Goal: Task Accomplishment & Management: Complete application form

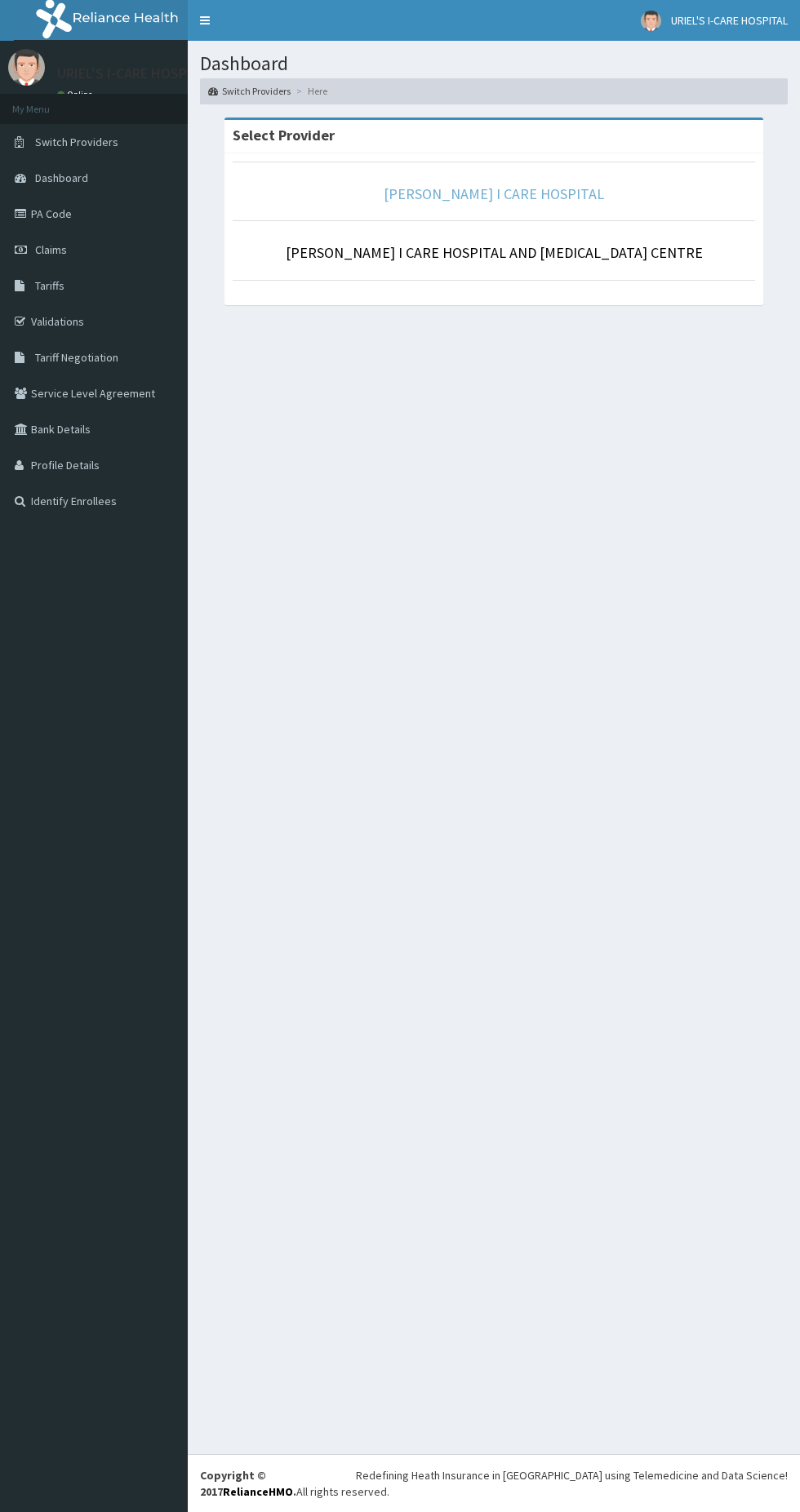
click at [546, 191] on link "URIEL I CARE HOSPITAL" at bounding box center [494, 194] width 220 height 19
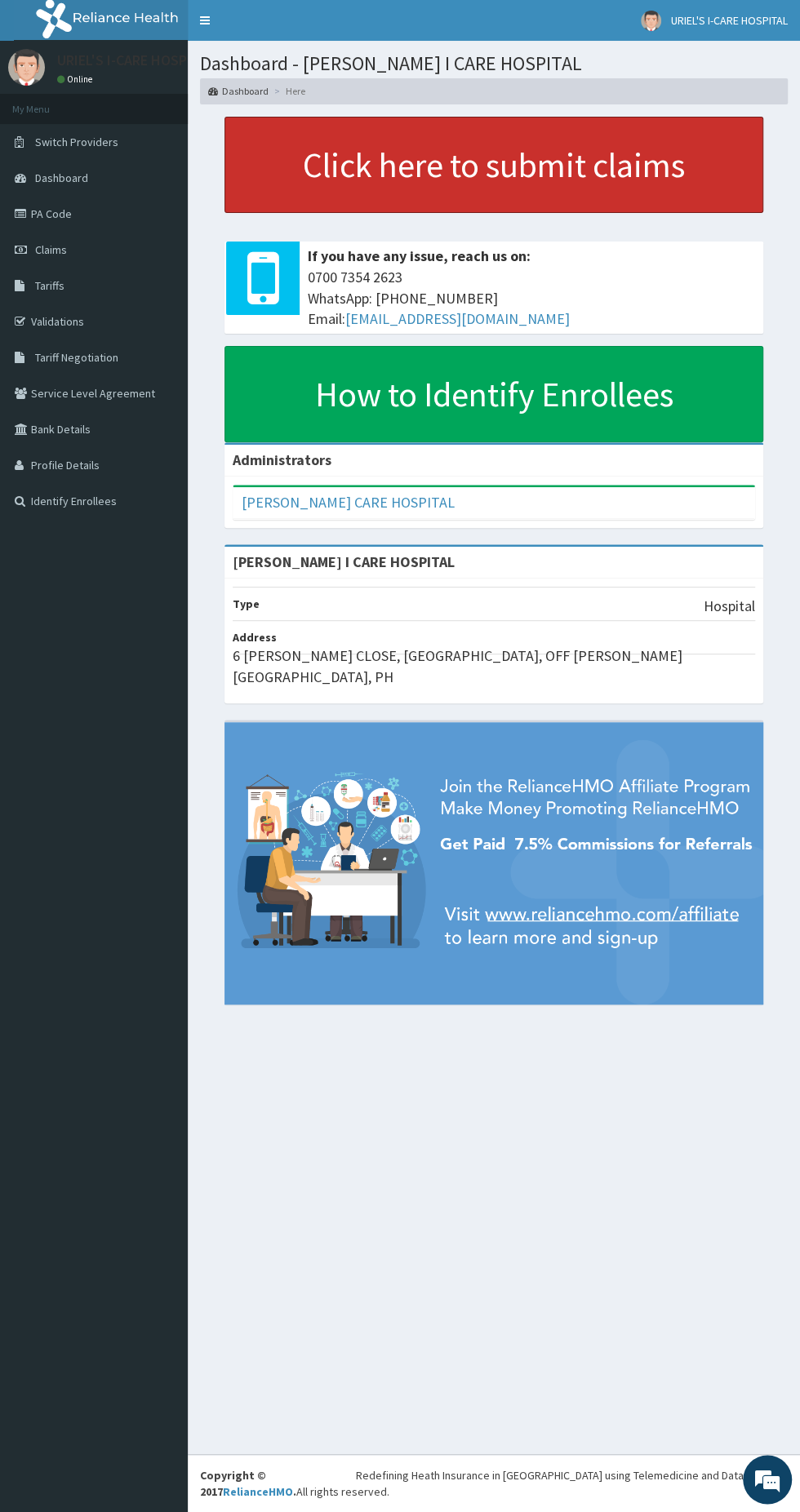
click at [641, 173] on link "Click here to submit claims" at bounding box center [494, 165] width 539 height 97
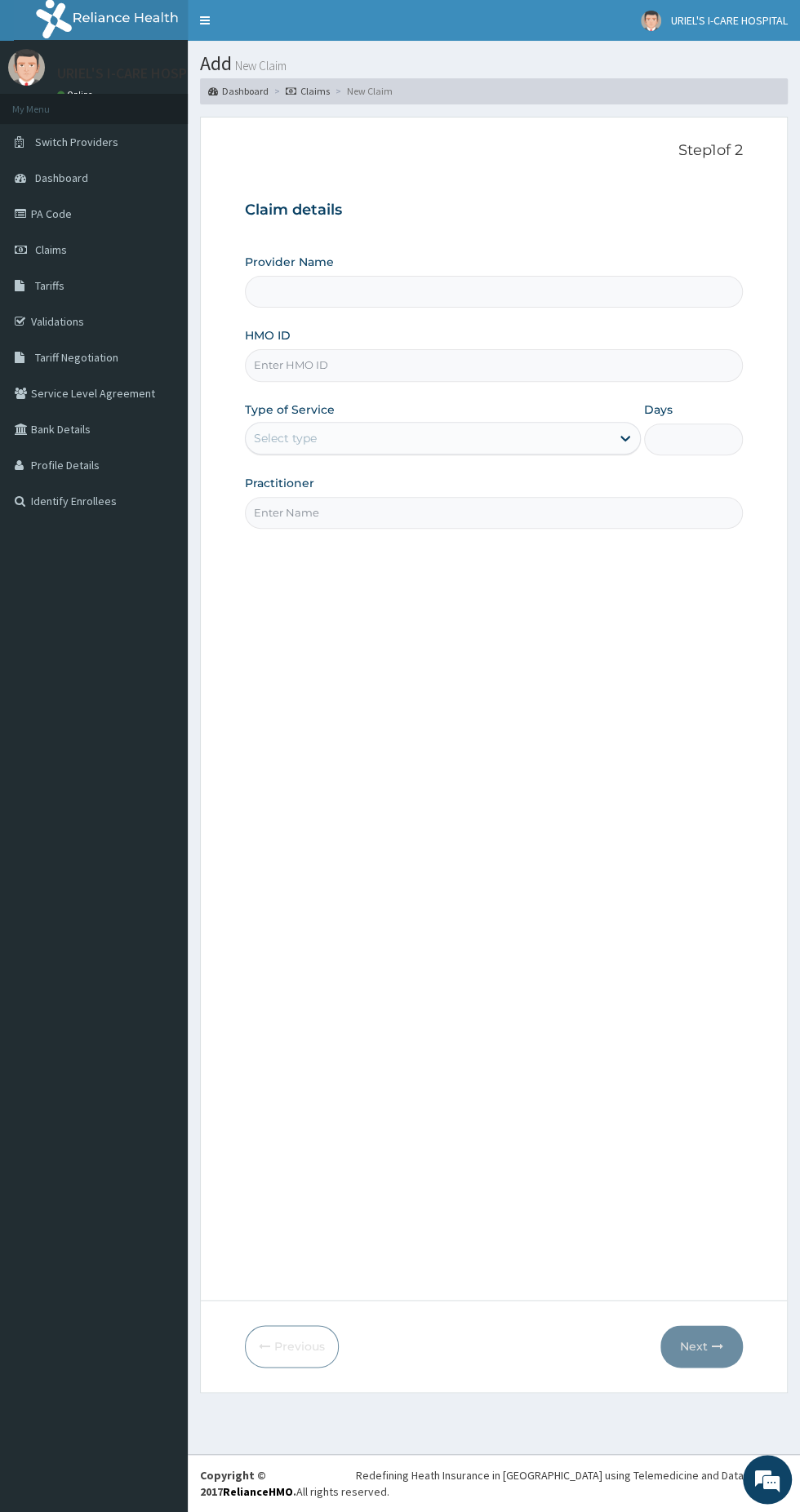
type input "URIEL I CARE HOSPITAL"
click at [558, 303] on input "[PERSON_NAME] I CARE HOSPITAL" at bounding box center [494, 292] width 498 height 32
click at [457, 363] on input "HMO ID" at bounding box center [494, 365] width 498 height 32
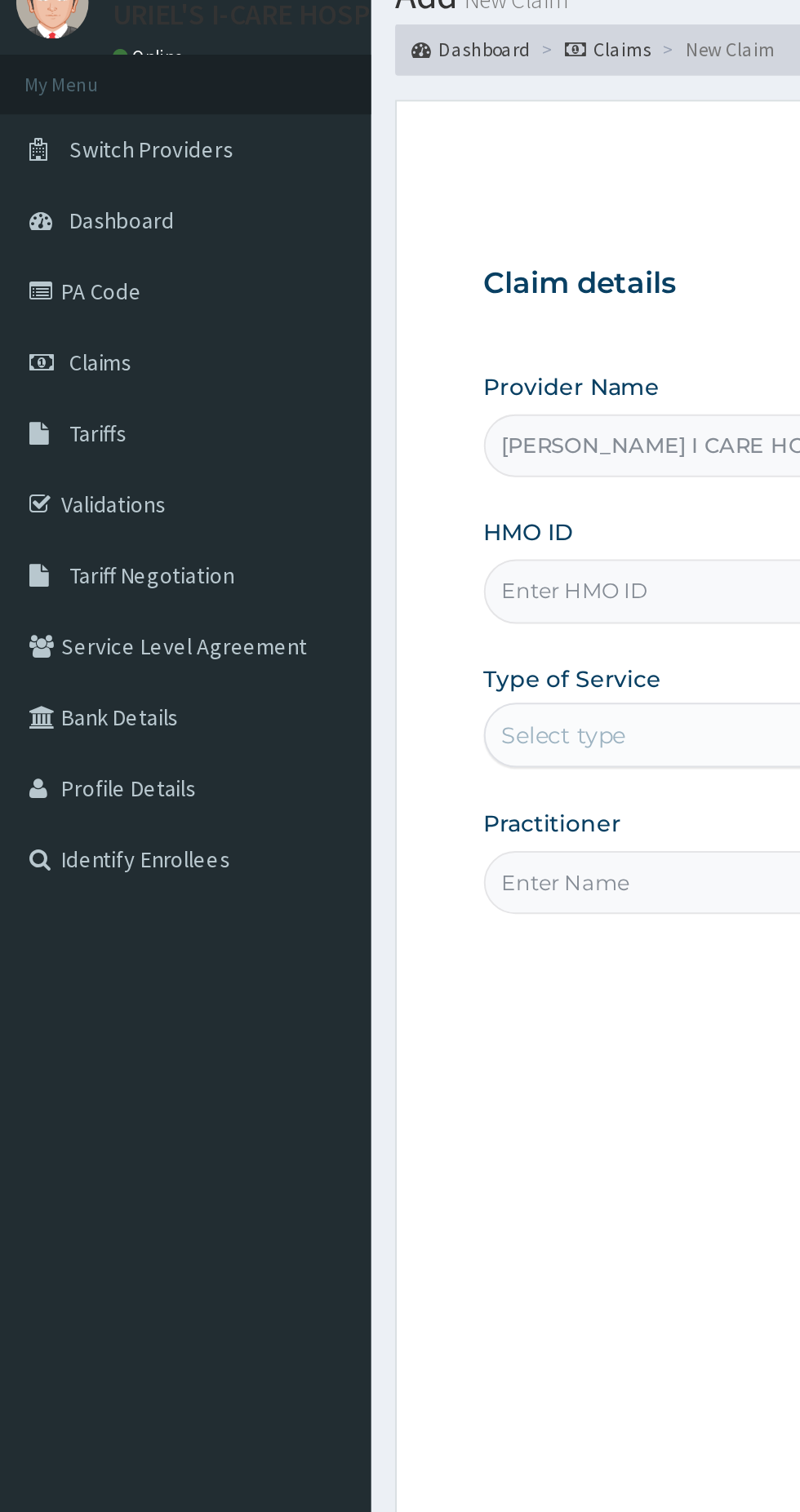
click at [54, 213] on link "PA Code" at bounding box center [94, 214] width 188 height 36
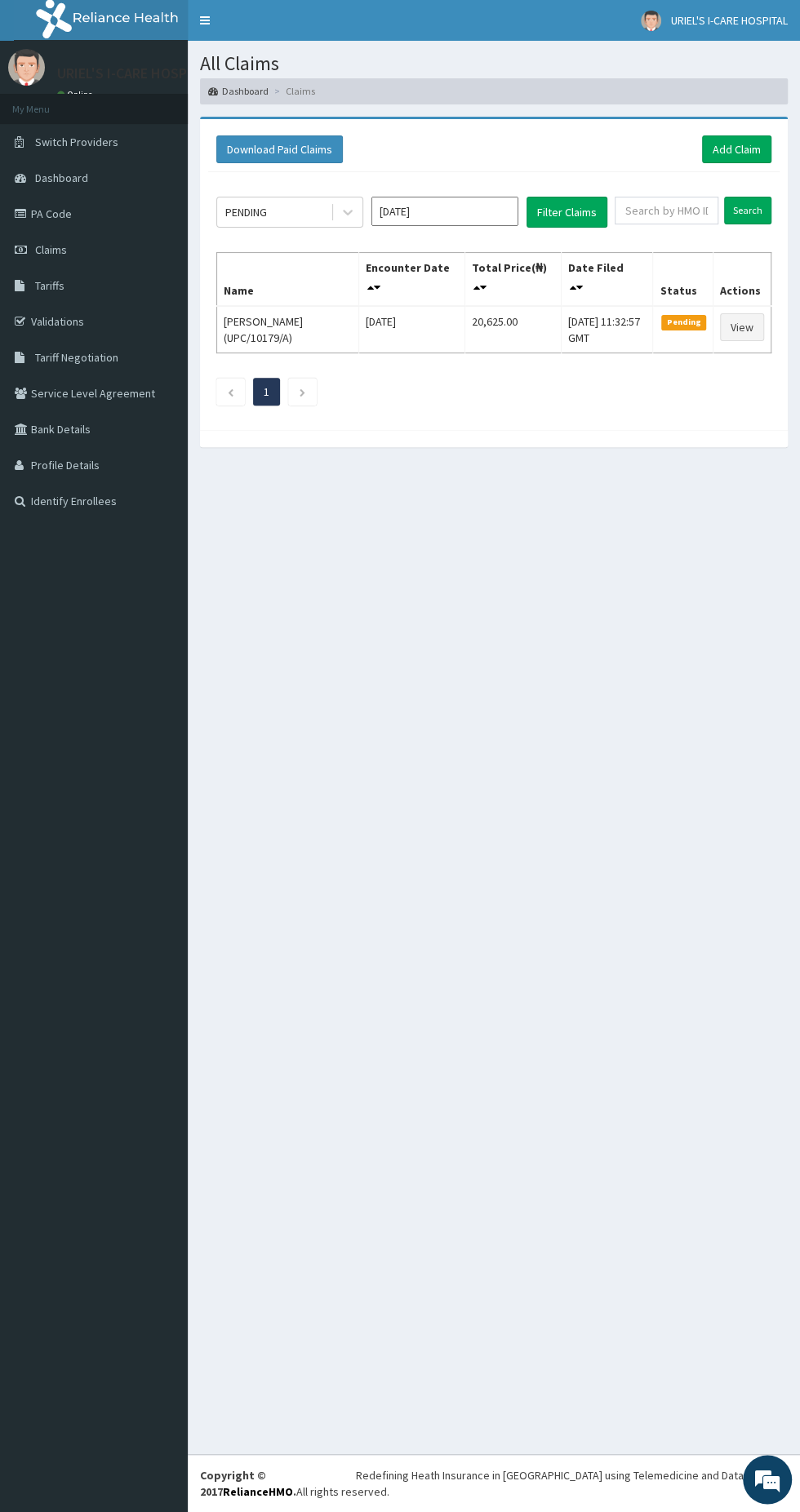
click at [100, 222] on link "PA Code" at bounding box center [94, 214] width 188 height 36
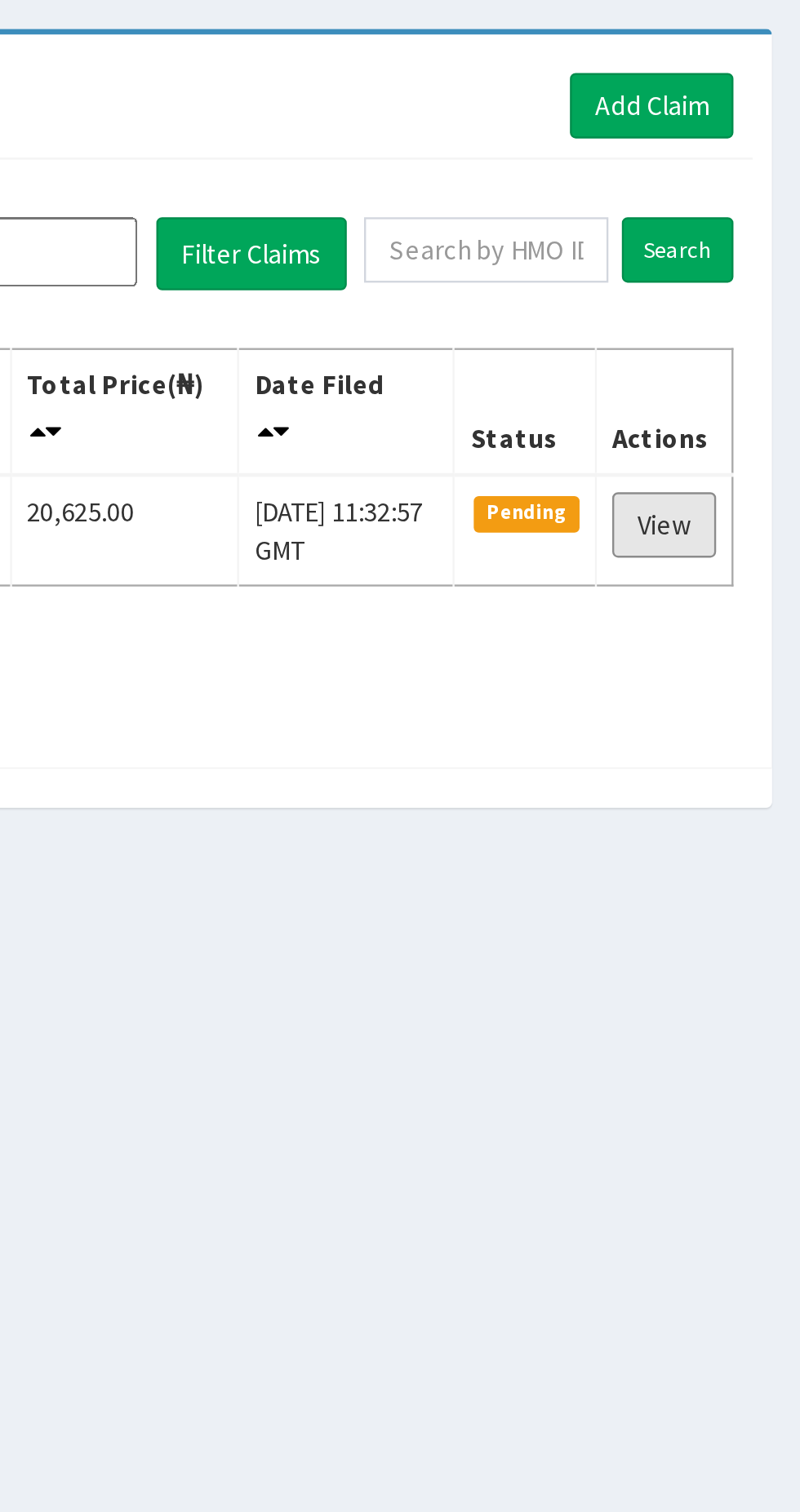
click at [742, 323] on link "View" at bounding box center [741, 327] width 44 height 28
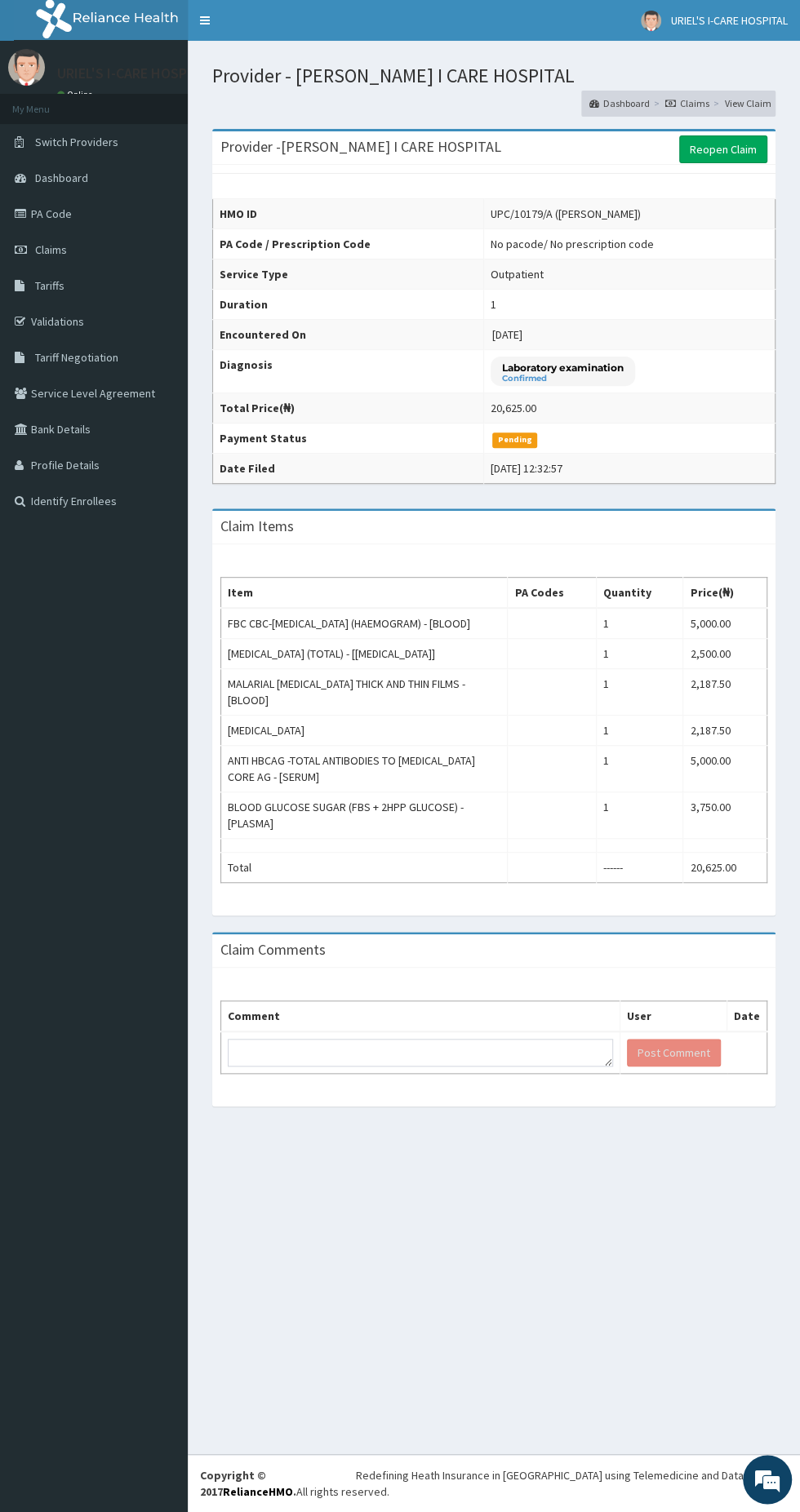
click at [721, 159] on link "Reopen Claim" at bounding box center [723, 149] width 88 height 28
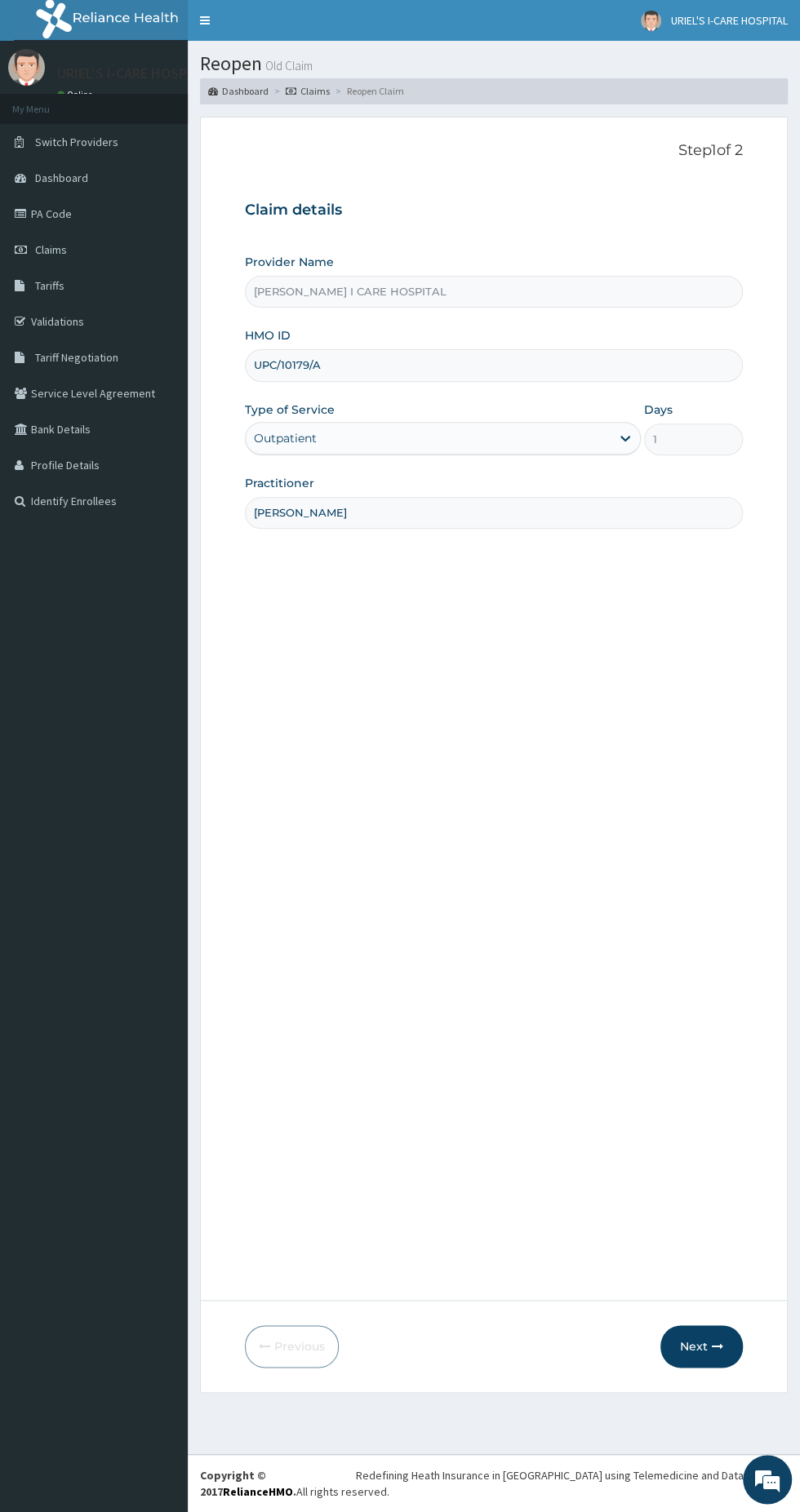
click at [702, 1346] on button "Next" at bounding box center [702, 1346] width 83 height 42
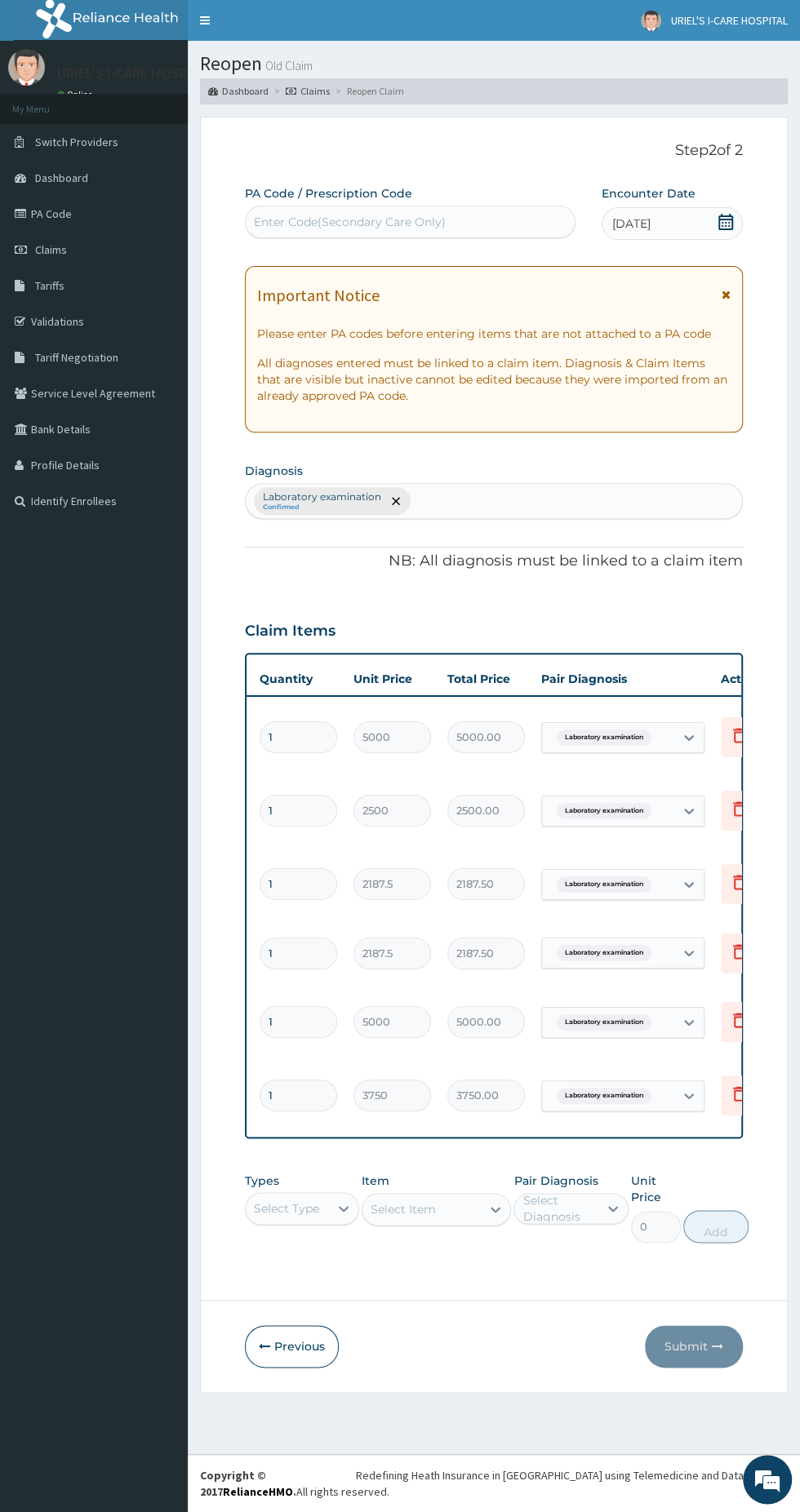
scroll to position [0, 320]
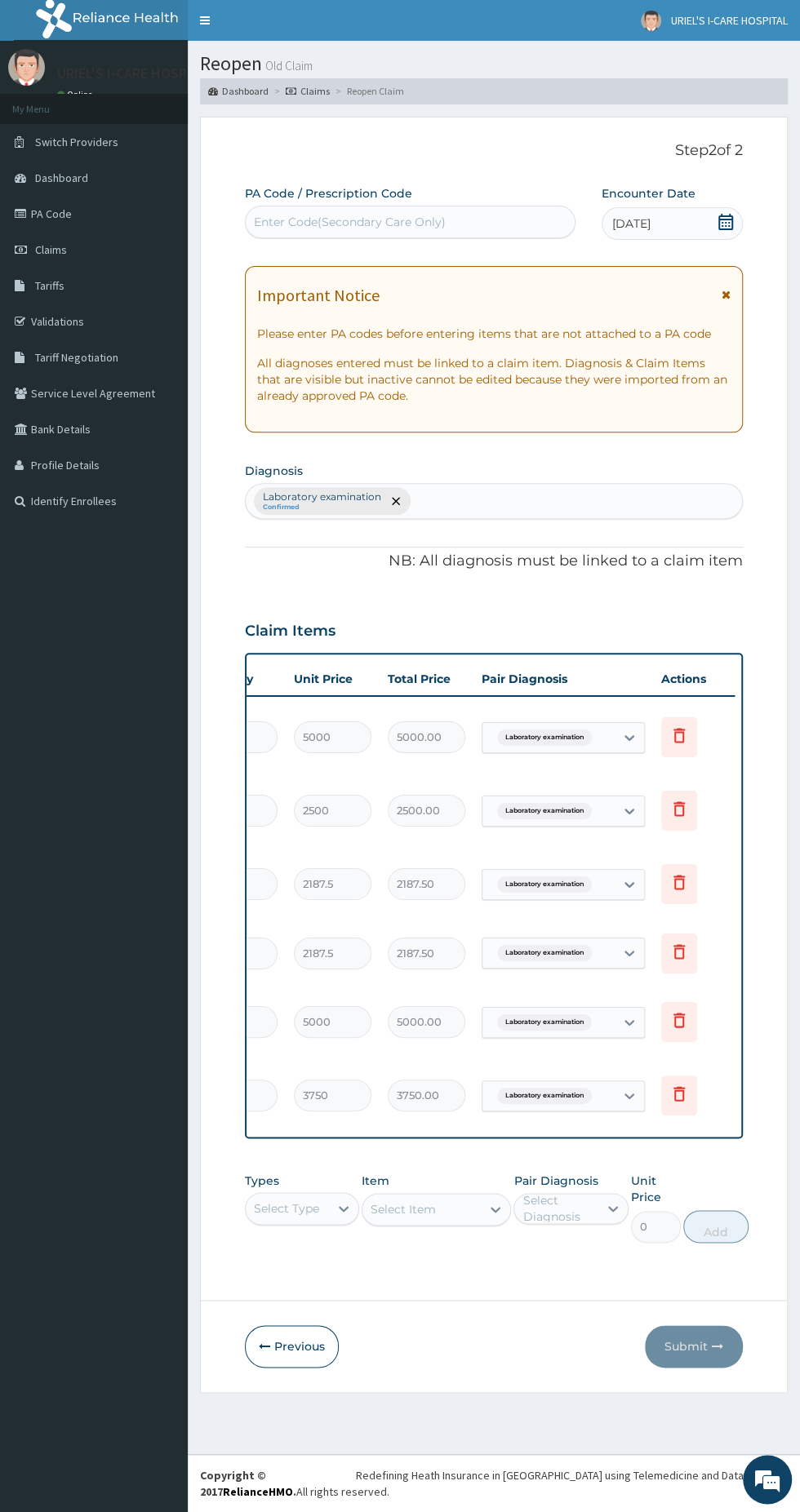
click at [663, 1076] on icon at bounding box center [679, 1095] width 36 height 40
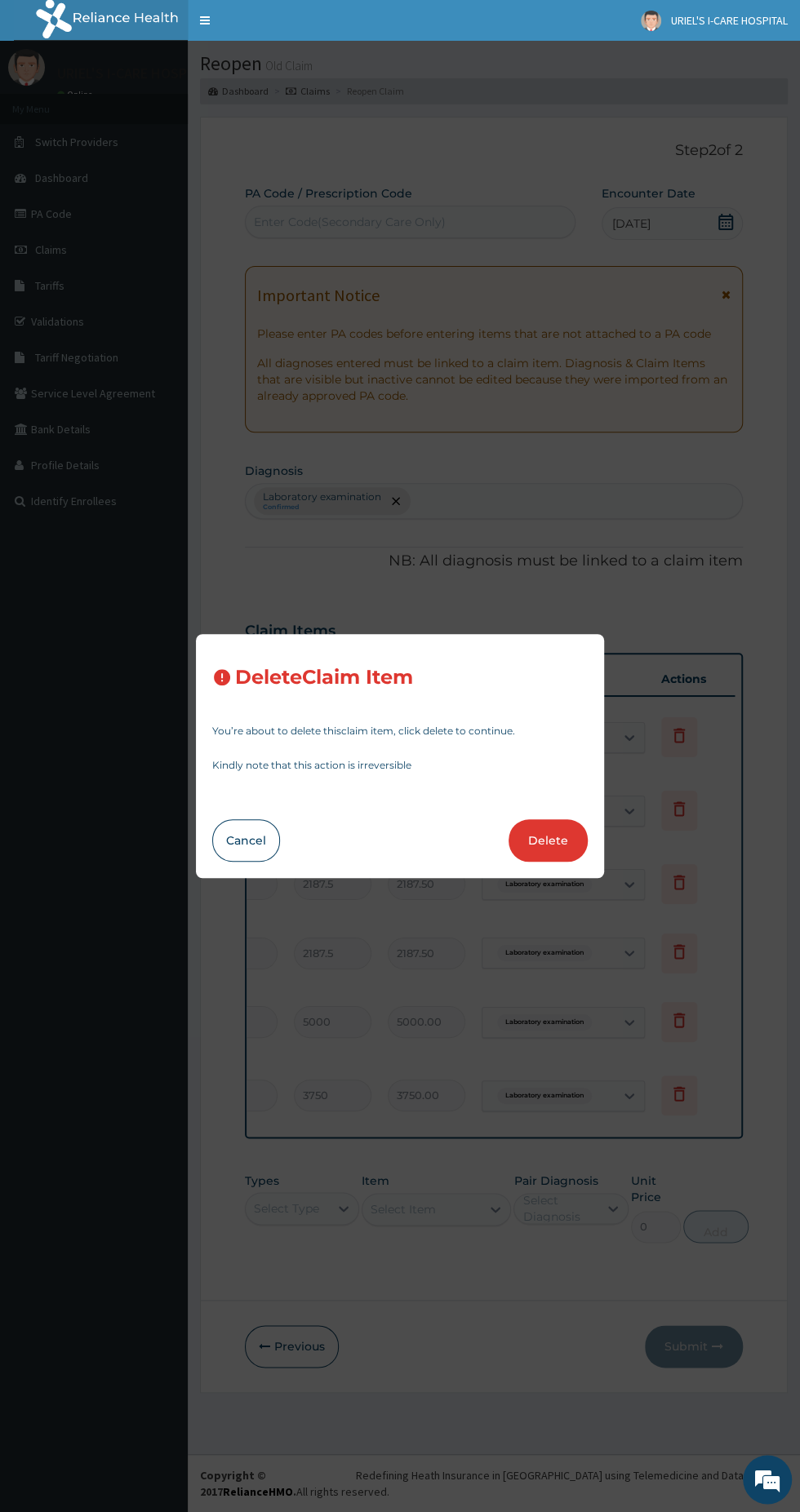
click at [549, 839] on button "Delete" at bounding box center [548, 840] width 79 height 42
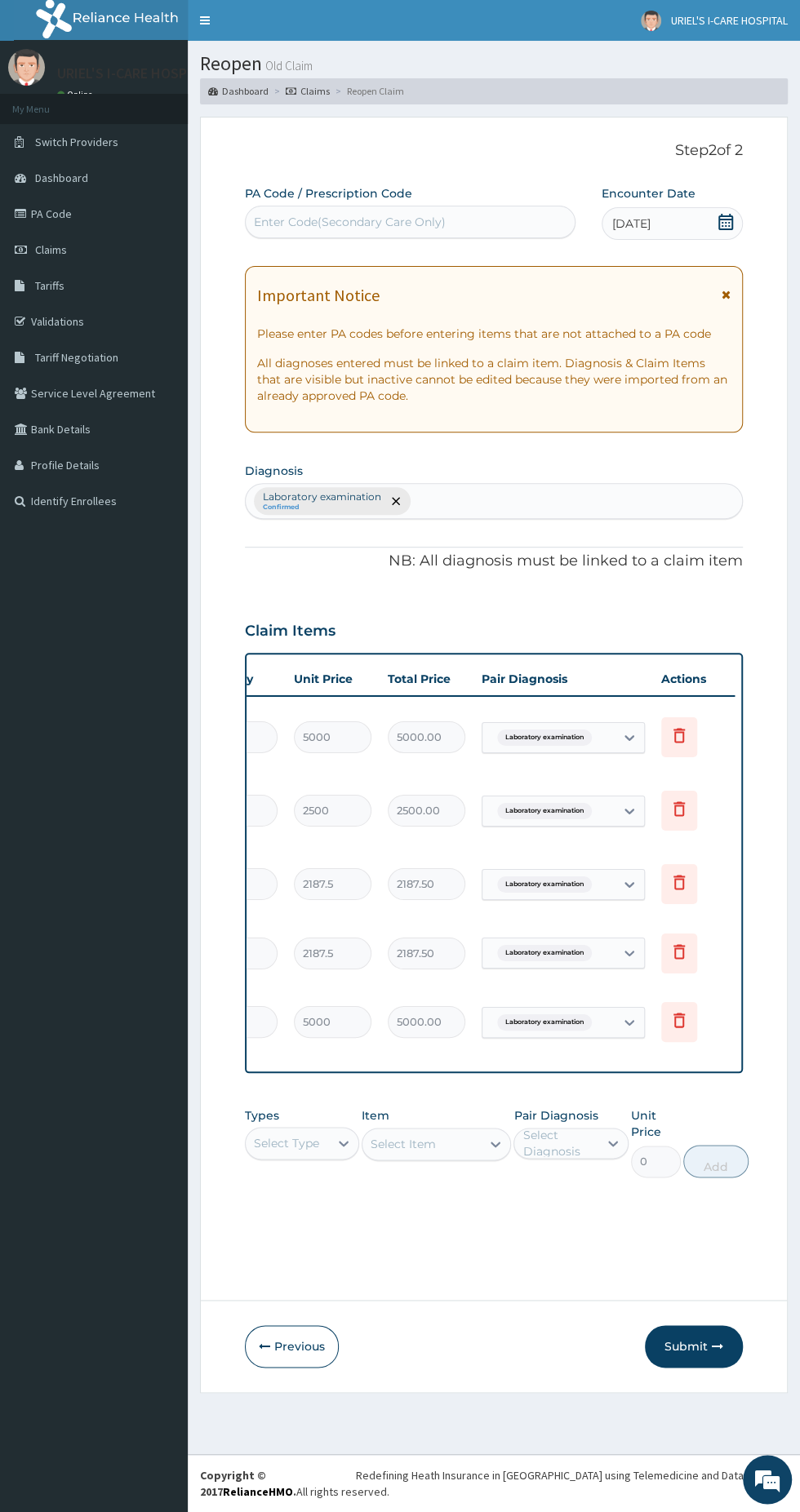
click at [675, 1010] on icon at bounding box center [679, 1020] width 20 height 20
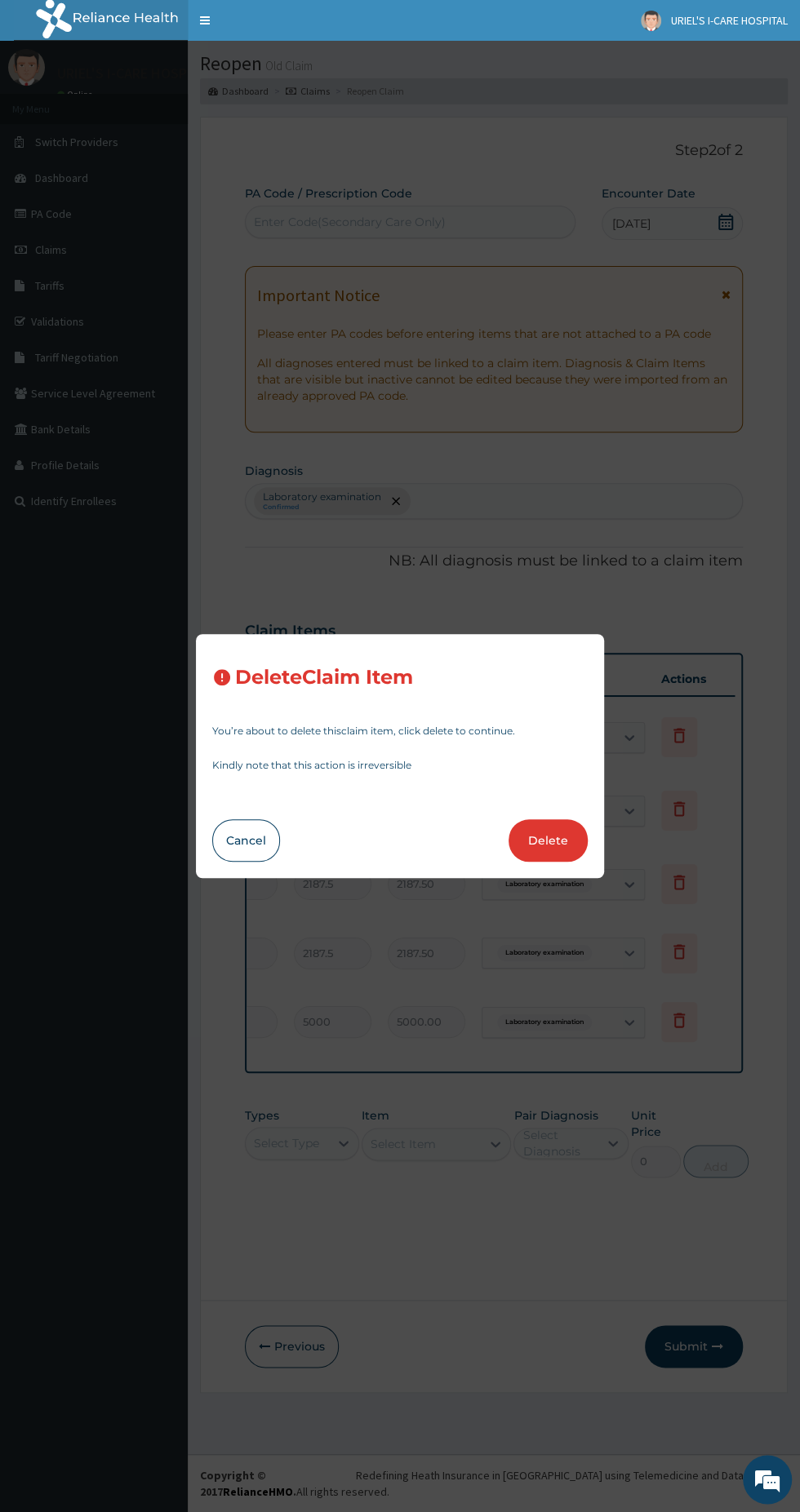
click at [553, 829] on button "Delete" at bounding box center [548, 840] width 79 height 42
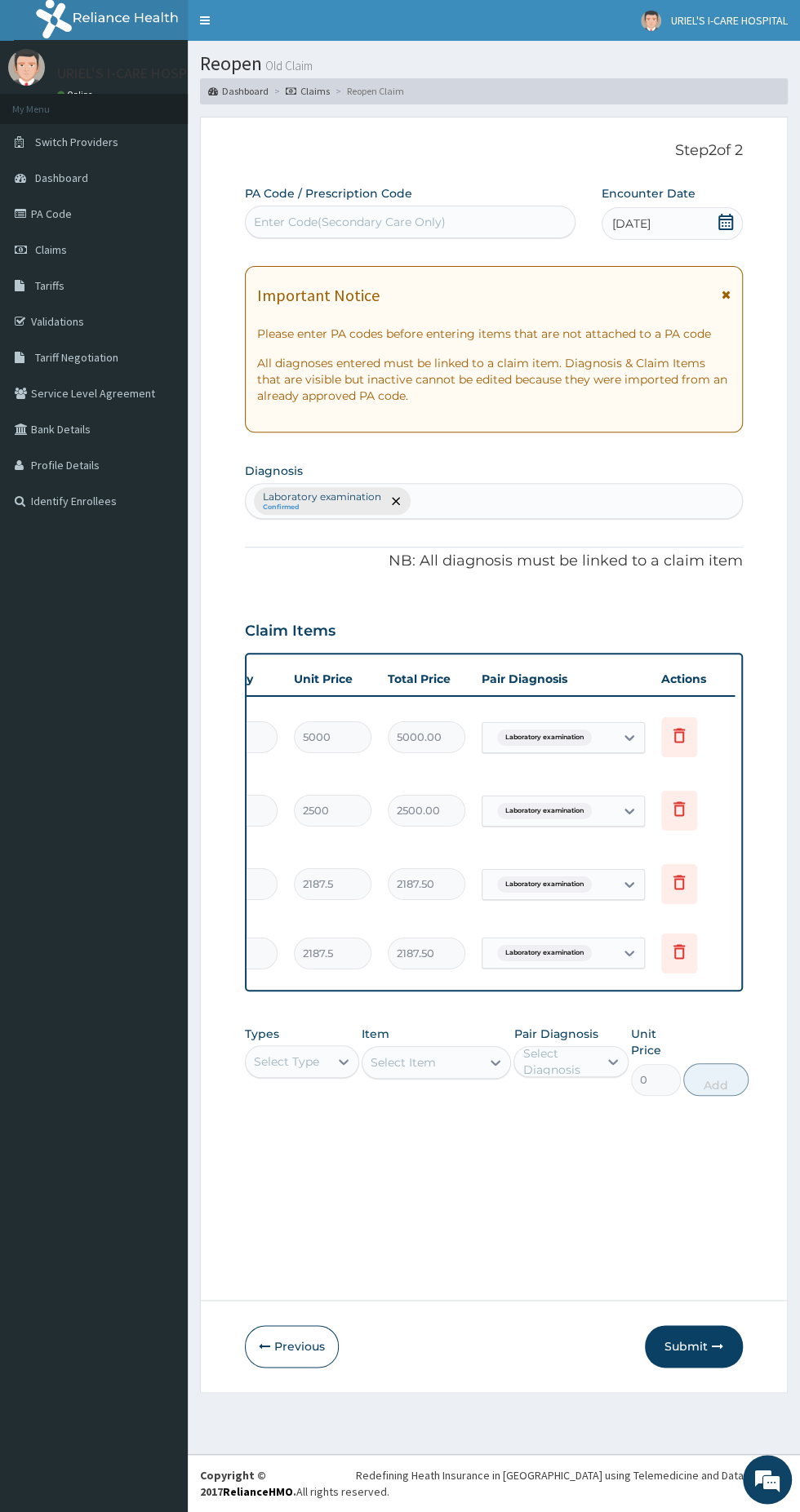
click at [672, 942] on icon at bounding box center [679, 951] width 20 height 20
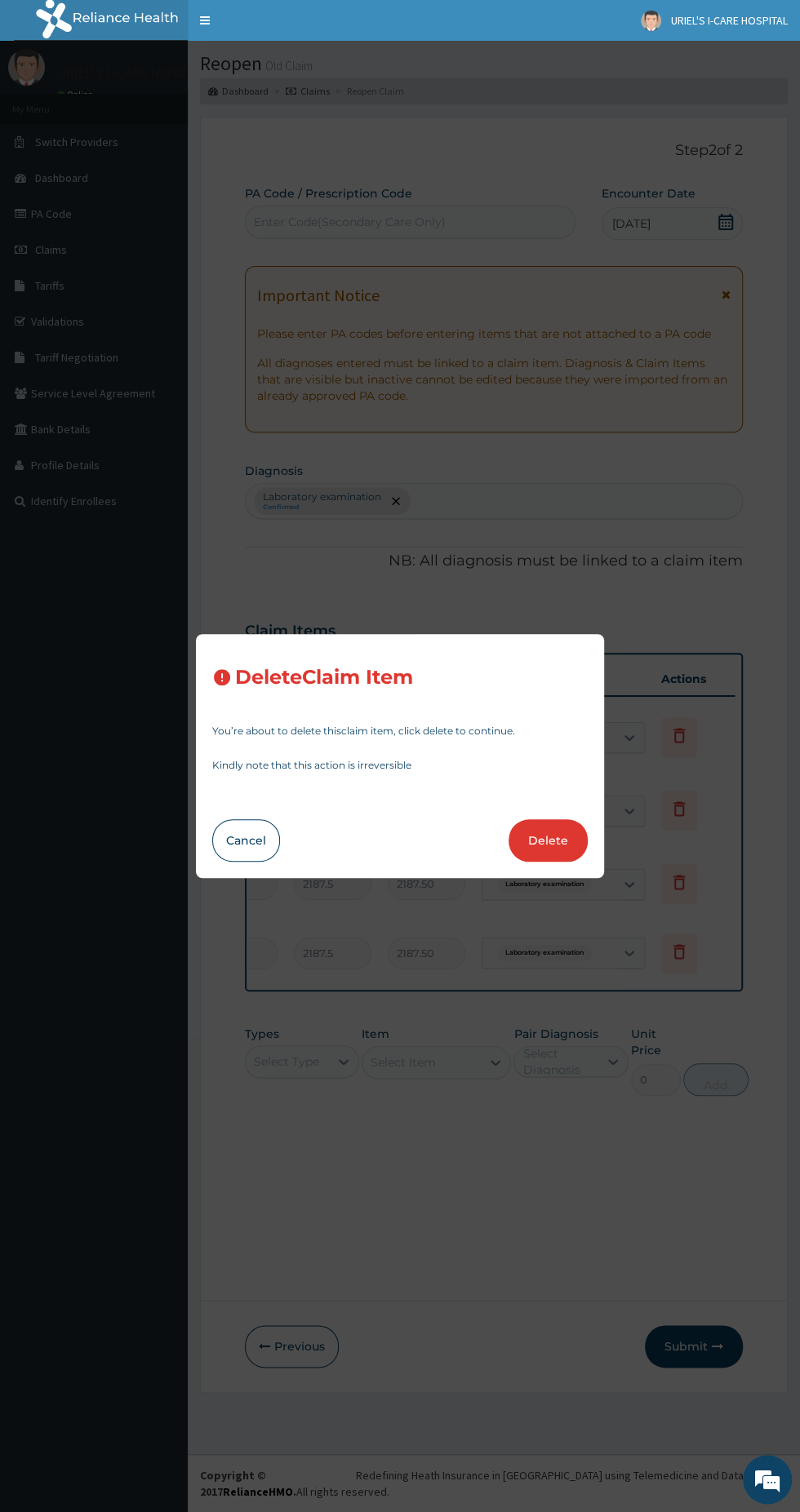
click at [543, 845] on button "Delete" at bounding box center [548, 840] width 79 height 42
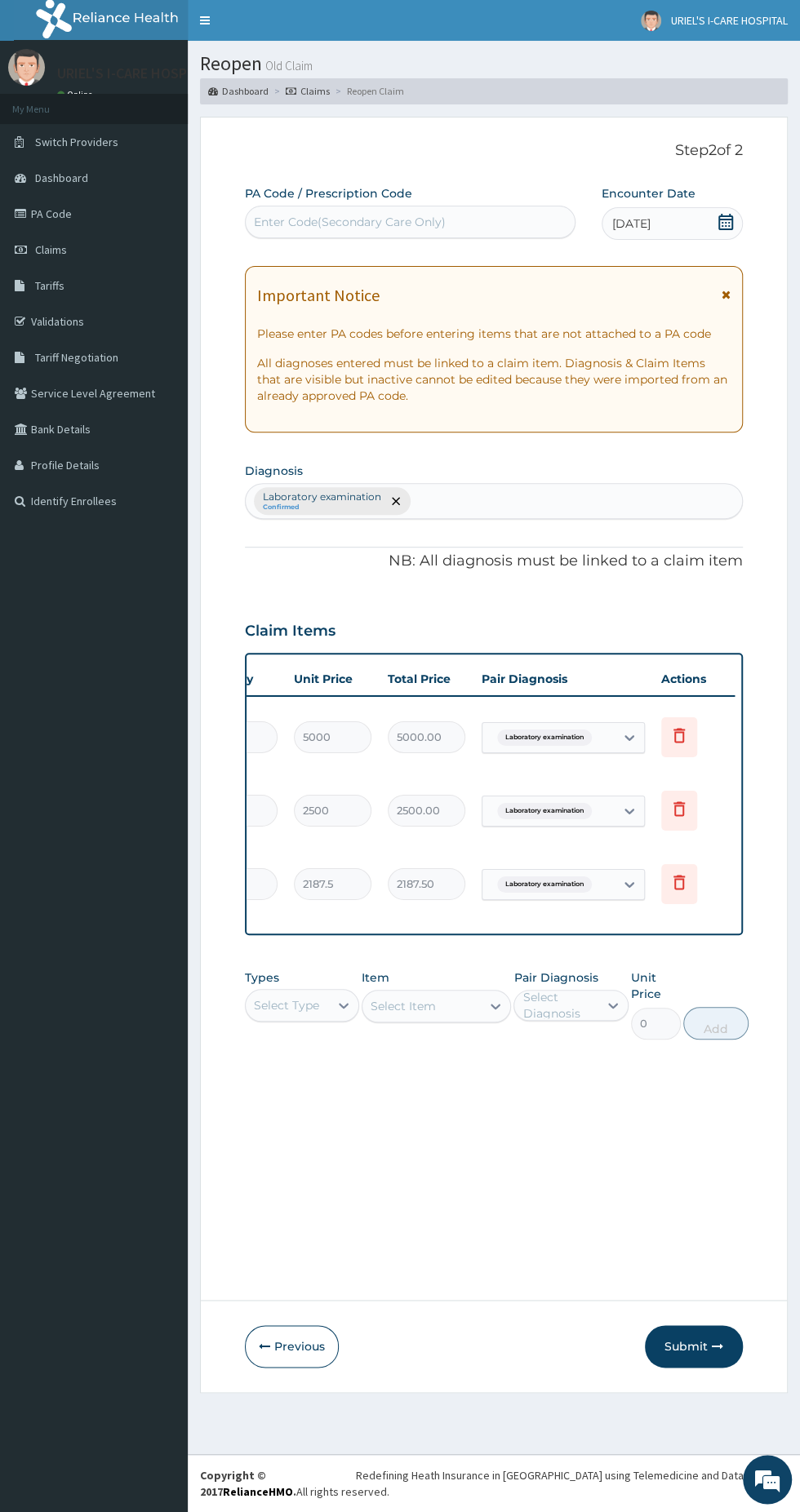
click at [667, 864] on icon at bounding box center [679, 884] width 36 height 40
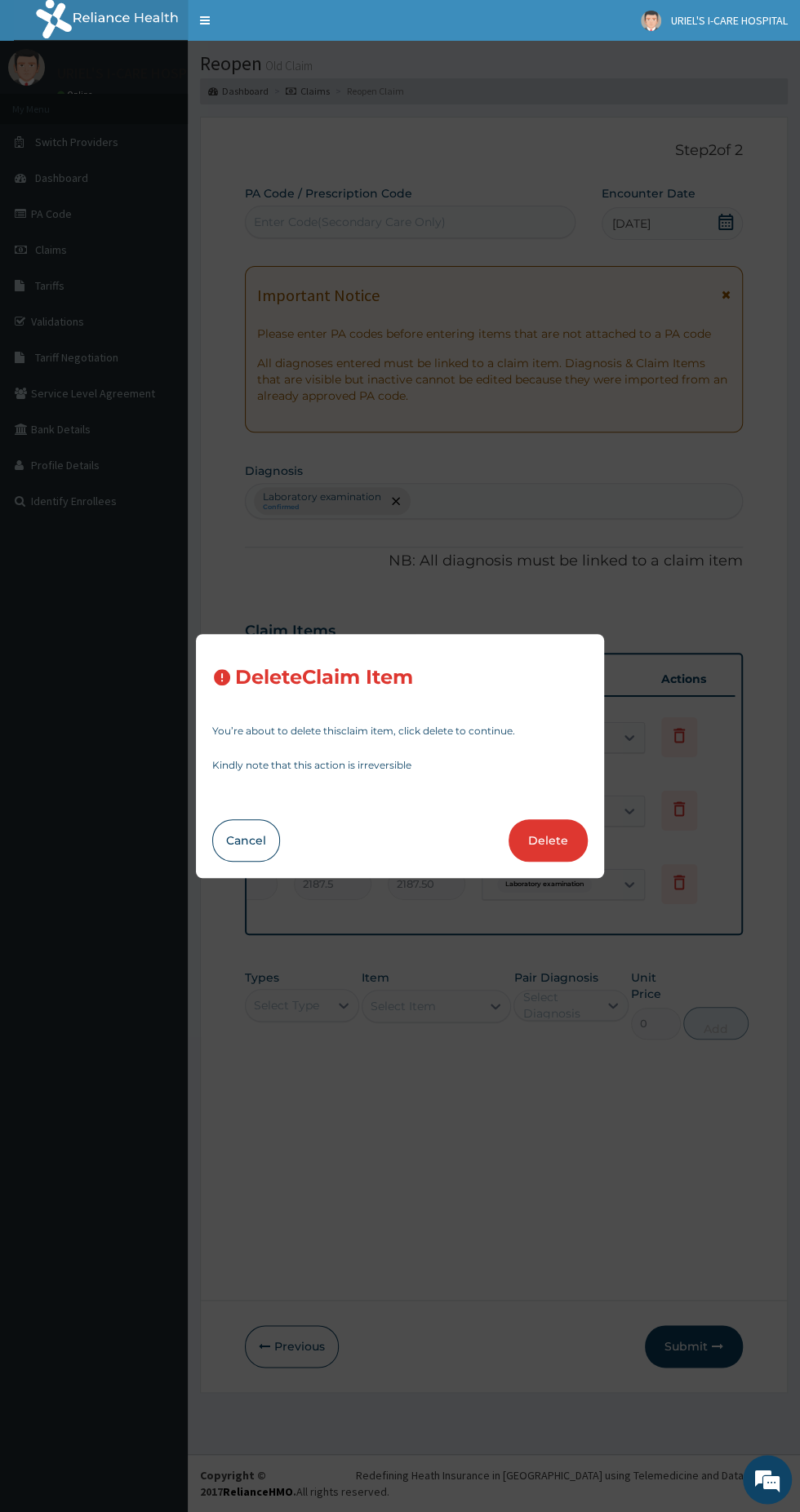
click at [555, 839] on button "Delete" at bounding box center [548, 840] width 79 height 42
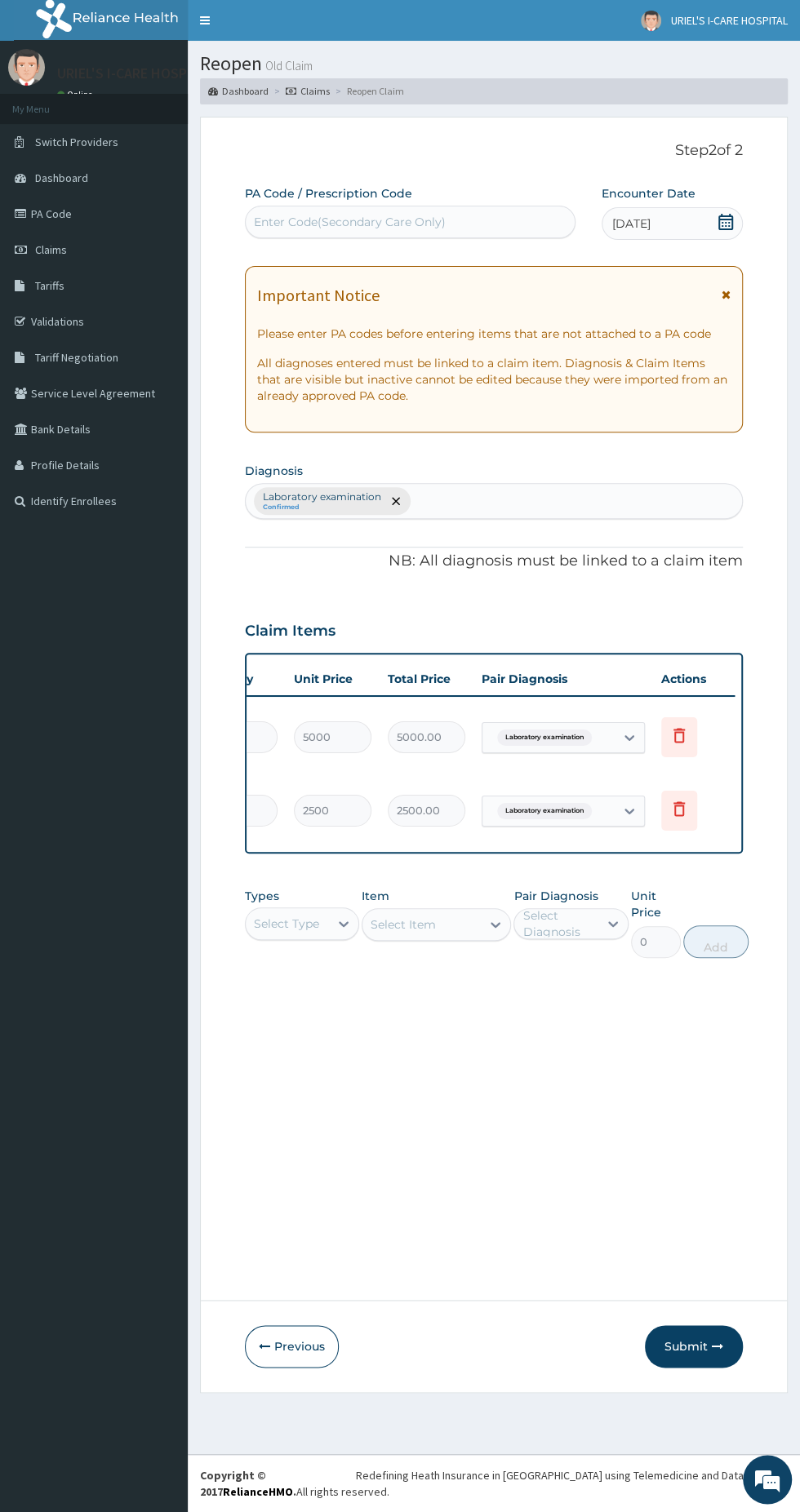
click at [688, 800] on icon at bounding box center [679, 811] width 36 height 40
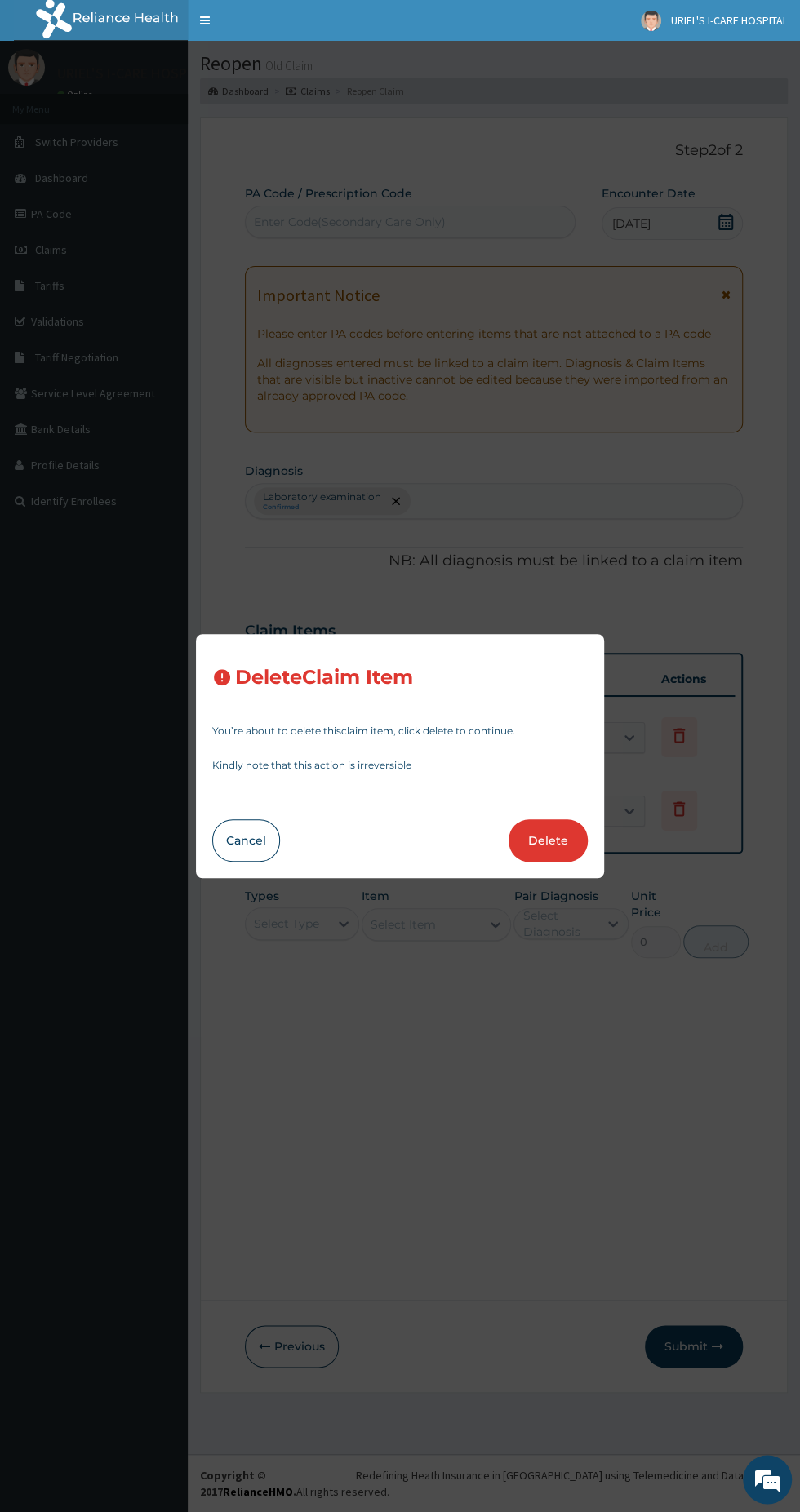
click at [553, 843] on button "Delete" at bounding box center [548, 840] width 79 height 42
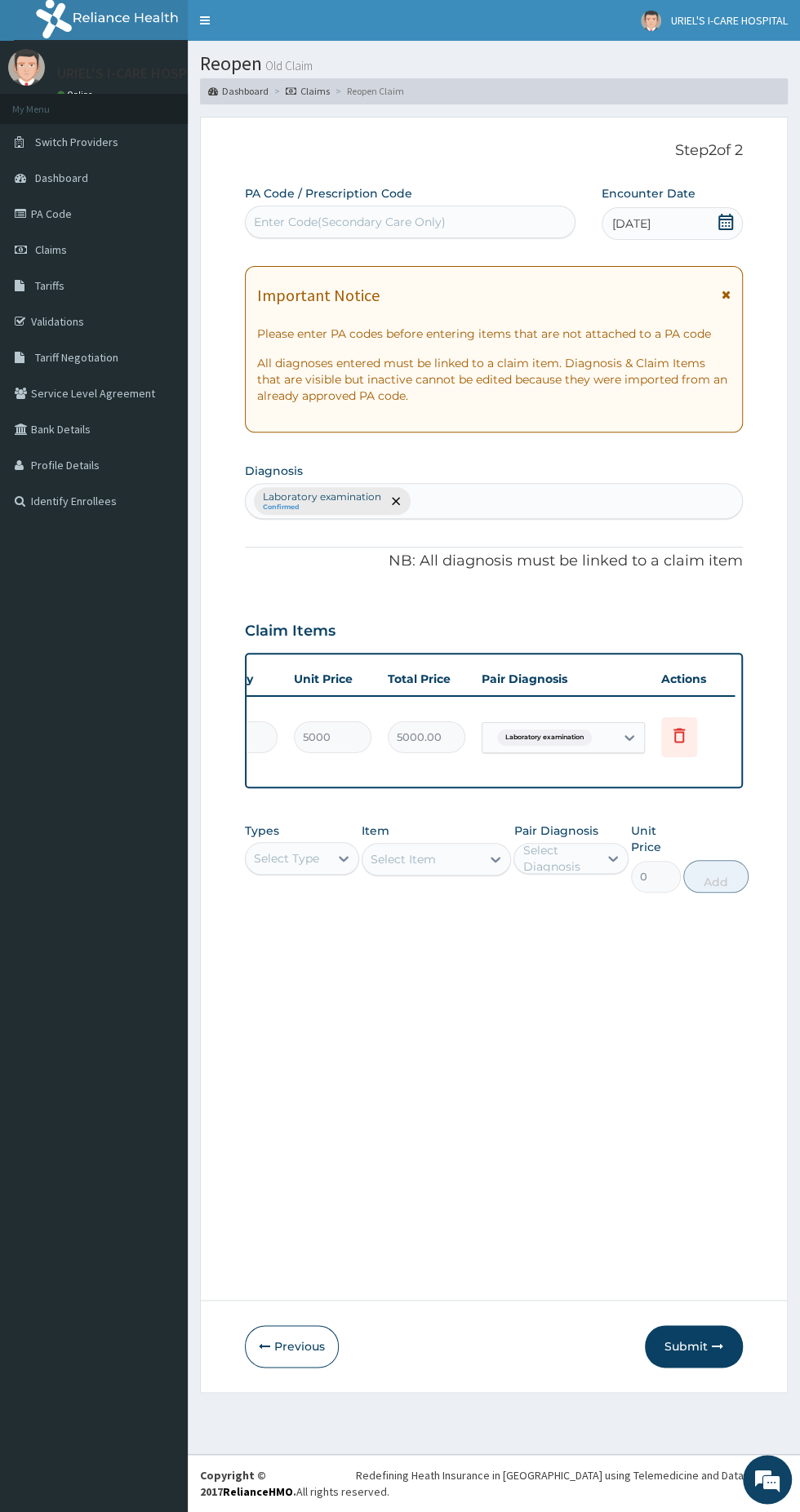
click at [670, 725] on icon at bounding box center [679, 735] width 20 height 20
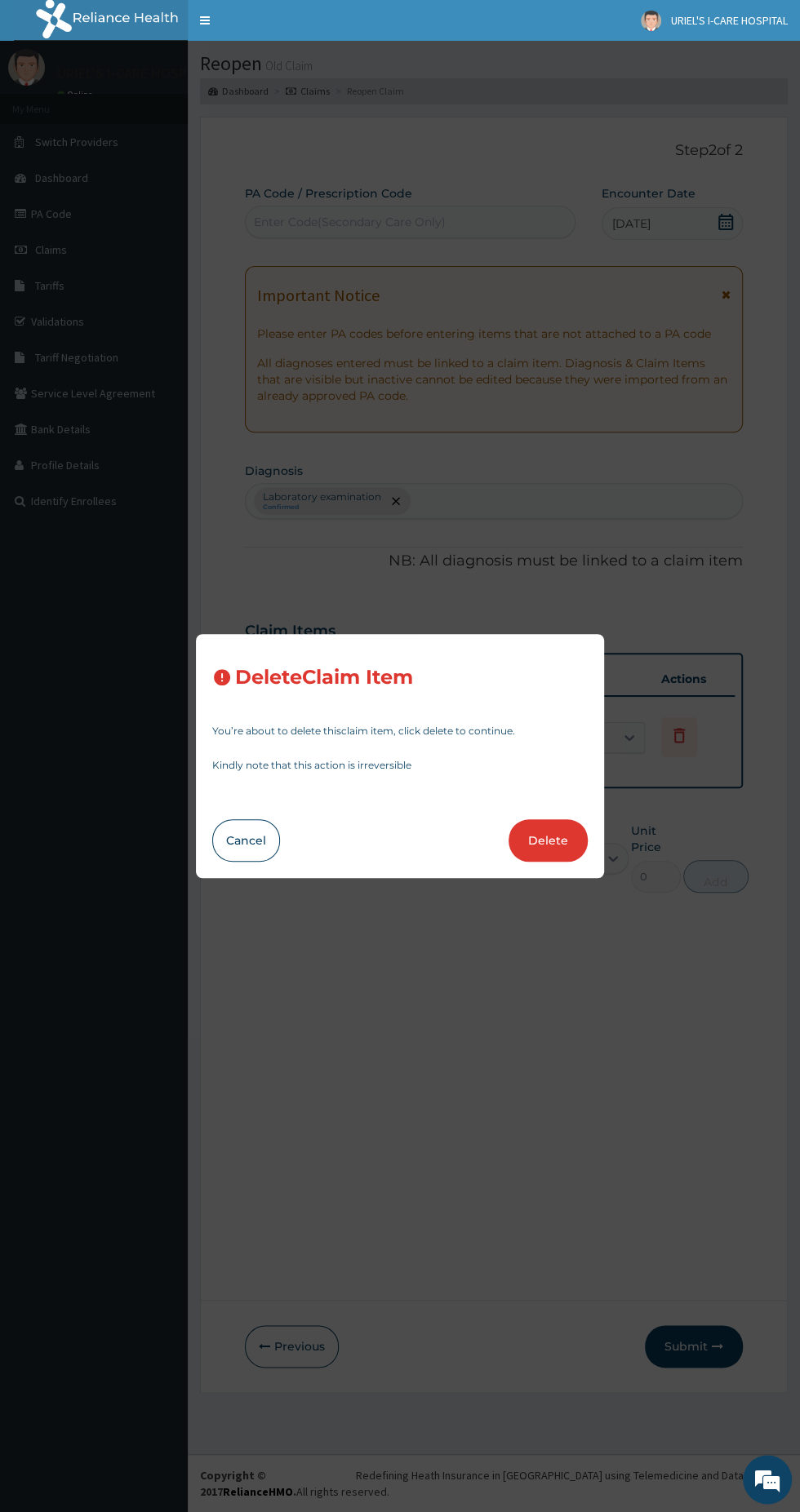
click at [551, 839] on button "Delete" at bounding box center [548, 840] width 79 height 42
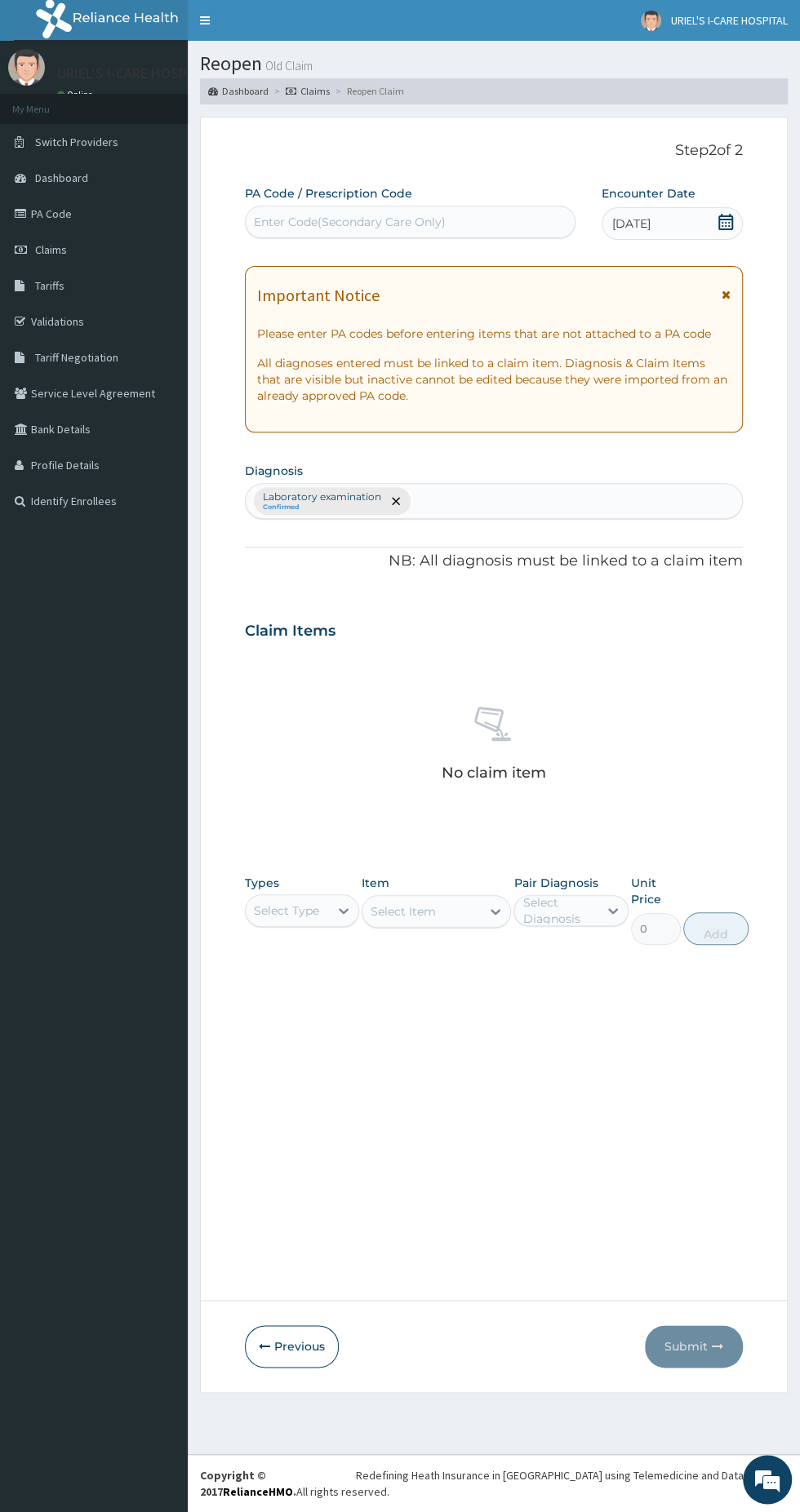
click at [111, 216] on link "PA Code" at bounding box center [94, 214] width 188 height 36
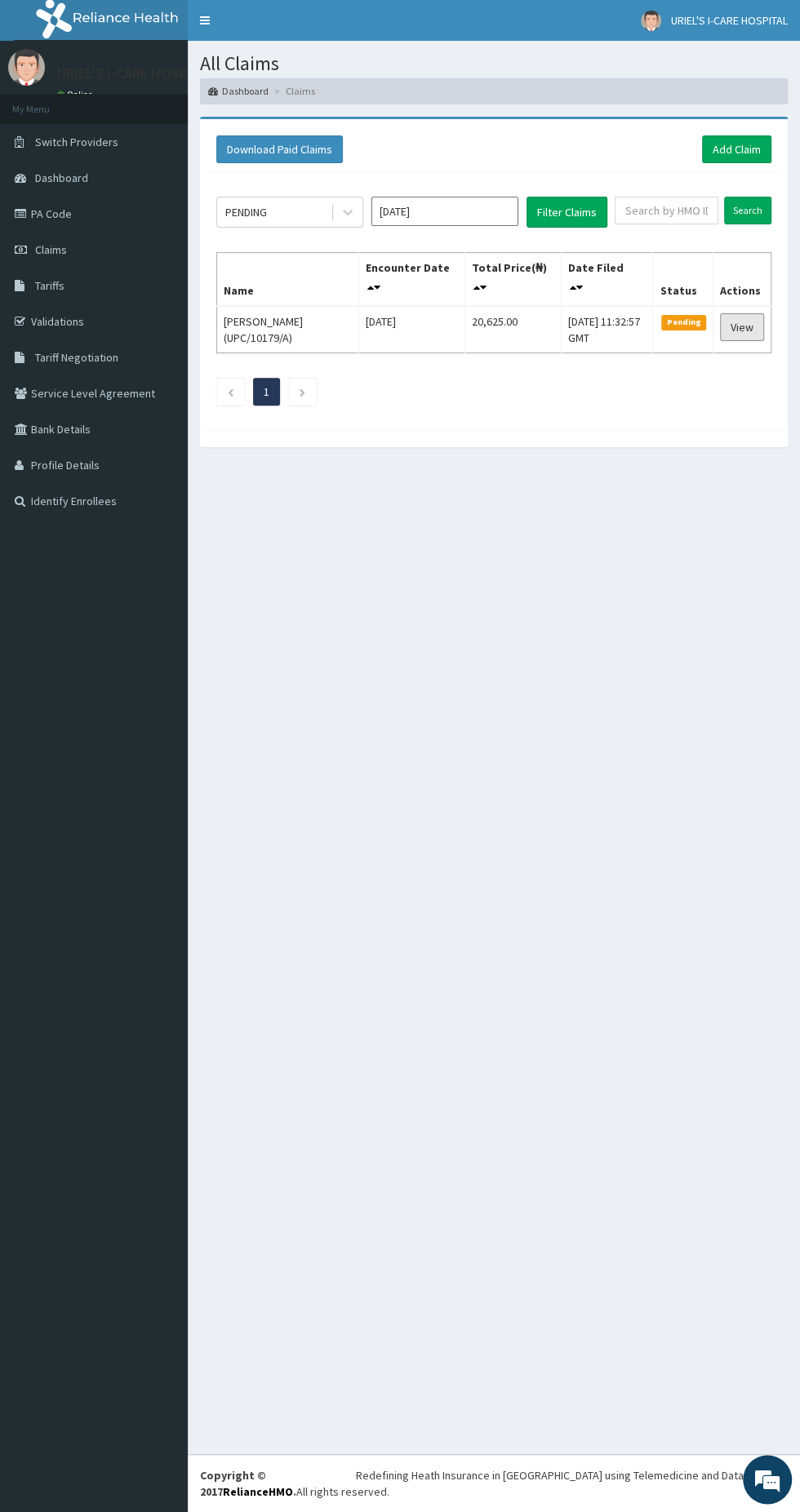
click at [727, 324] on link "View" at bounding box center [741, 327] width 44 height 28
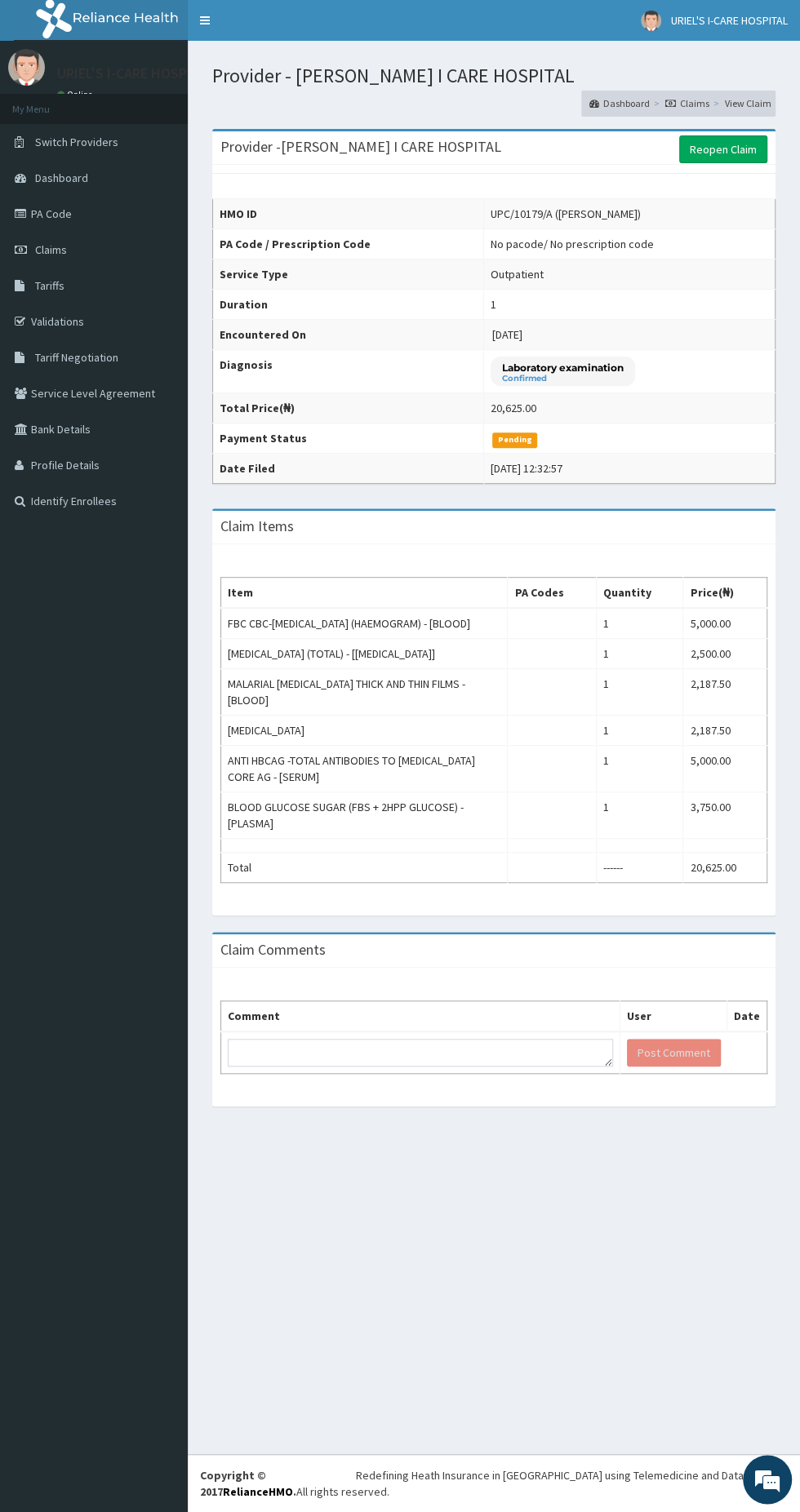
click at [721, 151] on link "Reopen Claim" at bounding box center [723, 149] width 88 height 28
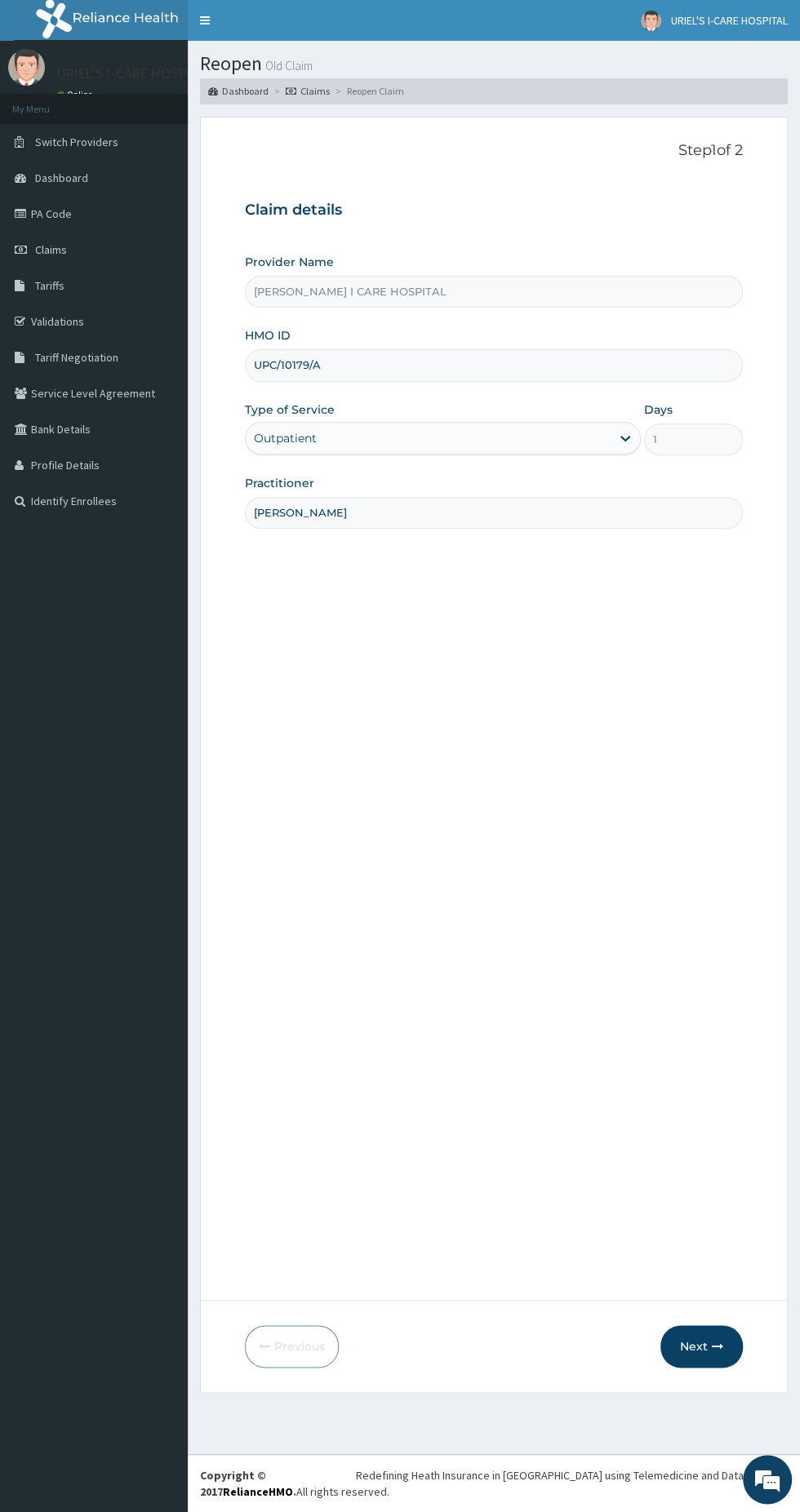
click at [696, 1339] on button "Next" at bounding box center [702, 1346] width 83 height 42
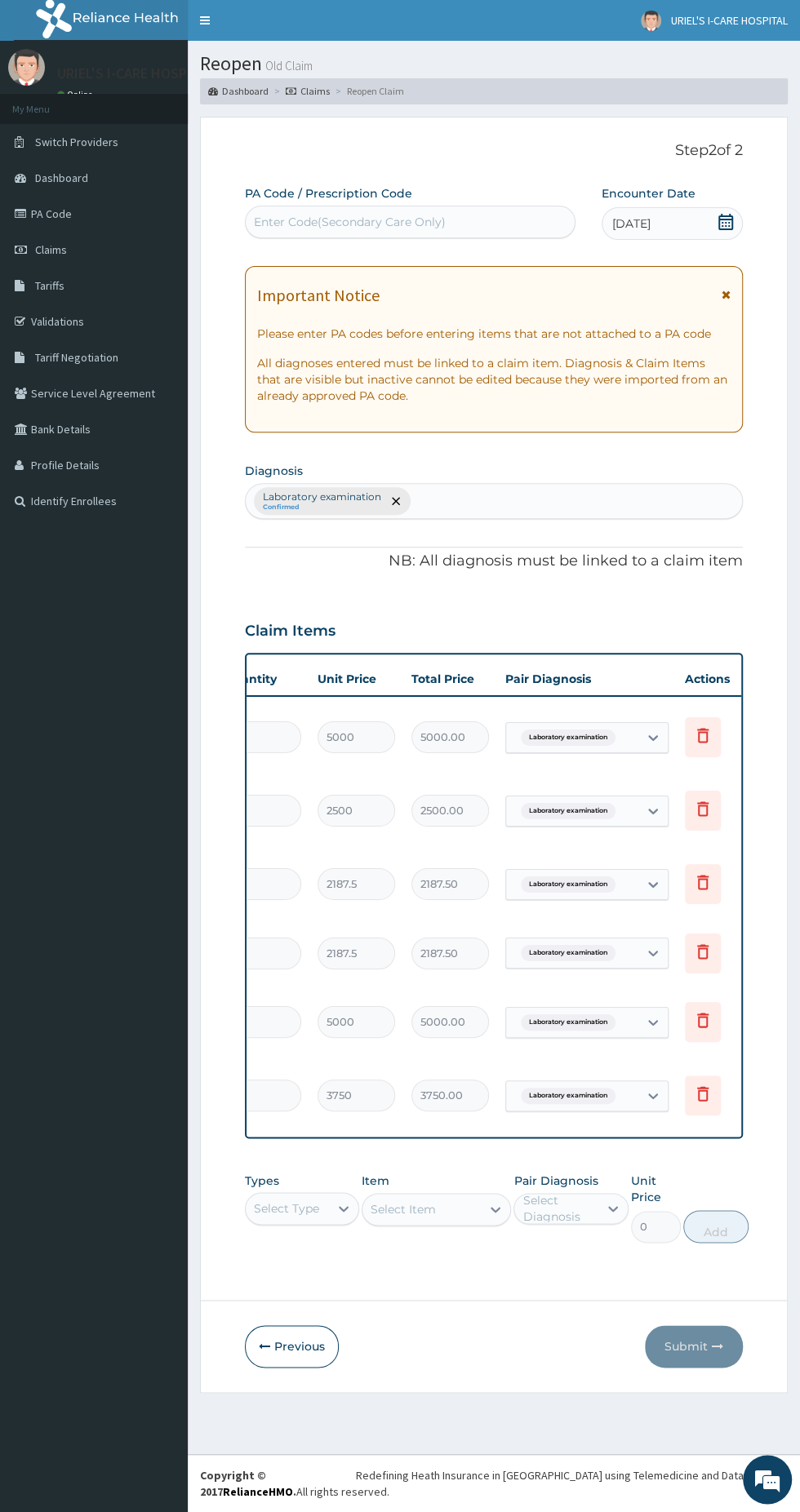
scroll to position [0, 320]
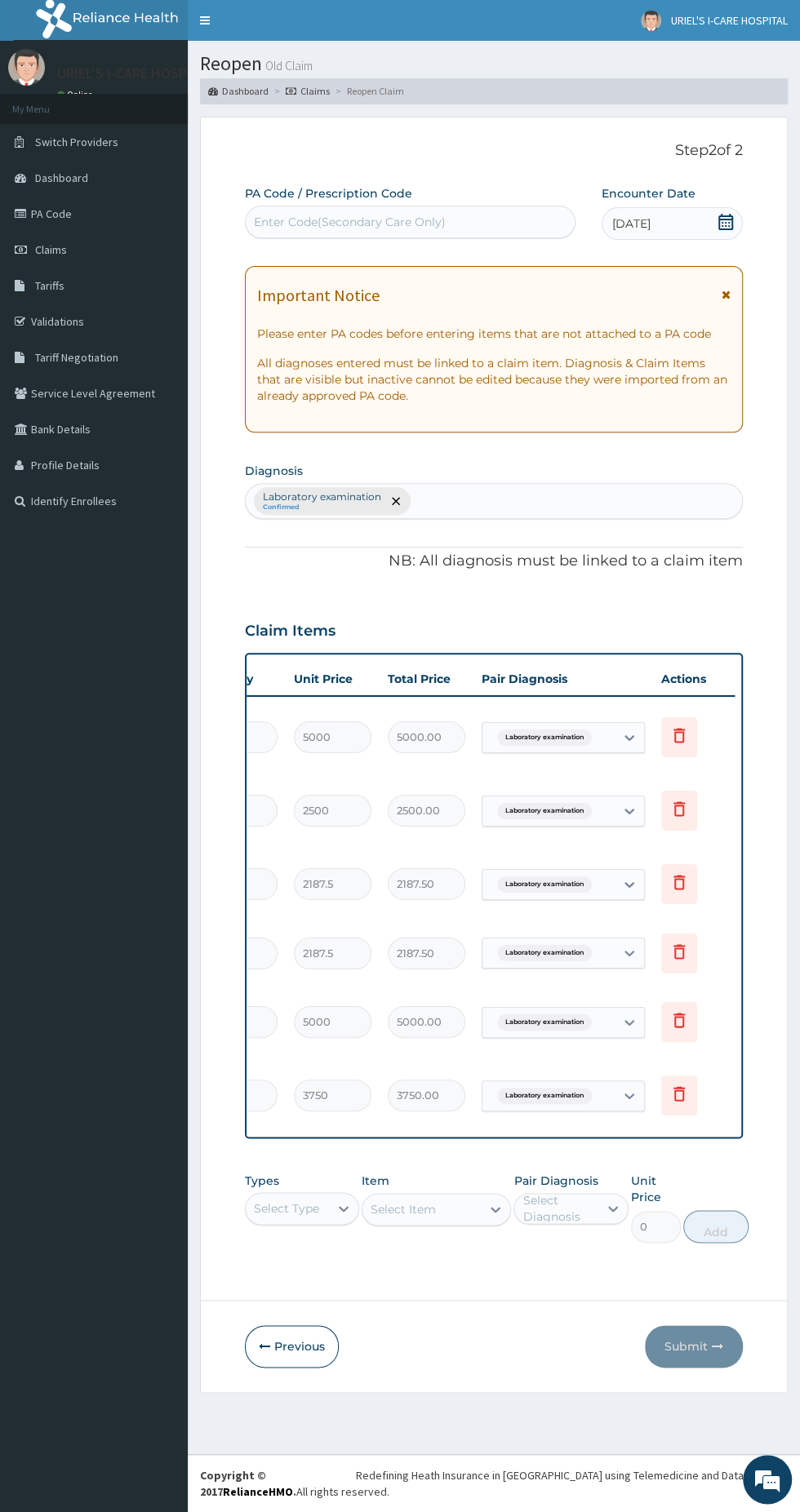
click at [677, 942] on icon at bounding box center [679, 951] width 20 height 20
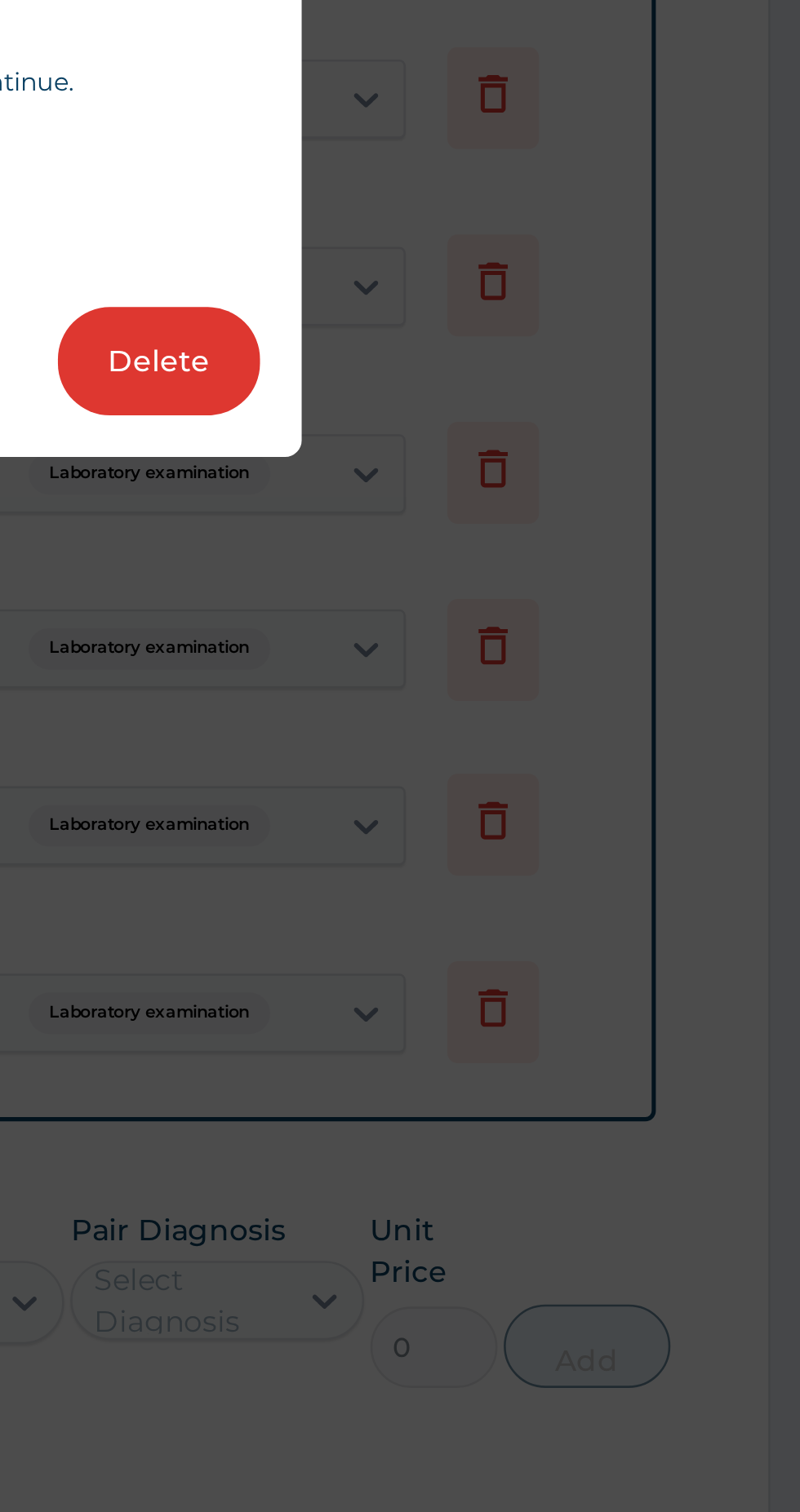
click at [558, 846] on button "Delete" at bounding box center [548, 840] width 79 height 42
type input "5000"
type input "5000.00"
type input "3750"
type input "3750.00"
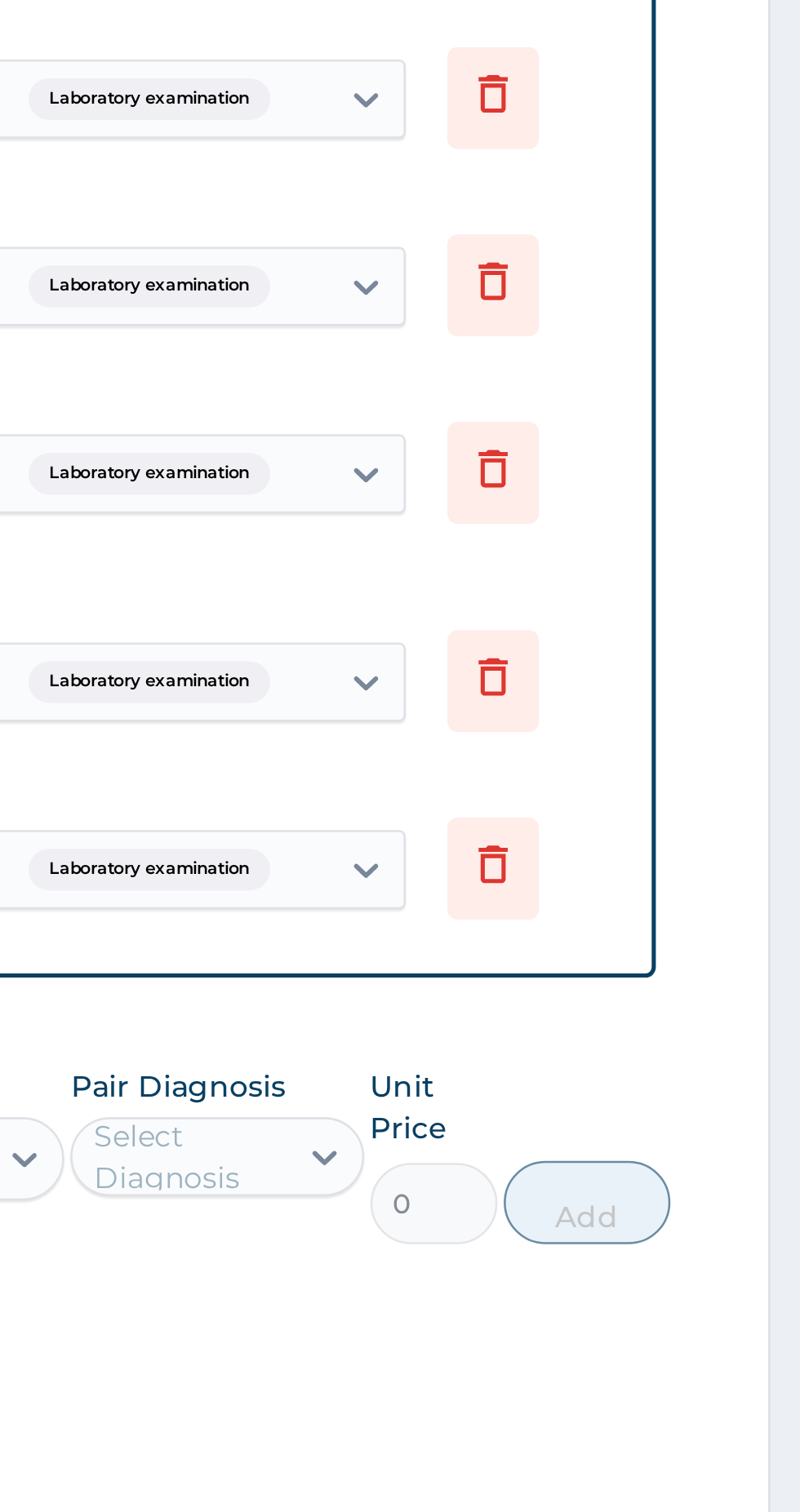
scroll to position [0, 0]
click at [680, 1020] on icon at bounding box center [679, 1039] width 36 height 40
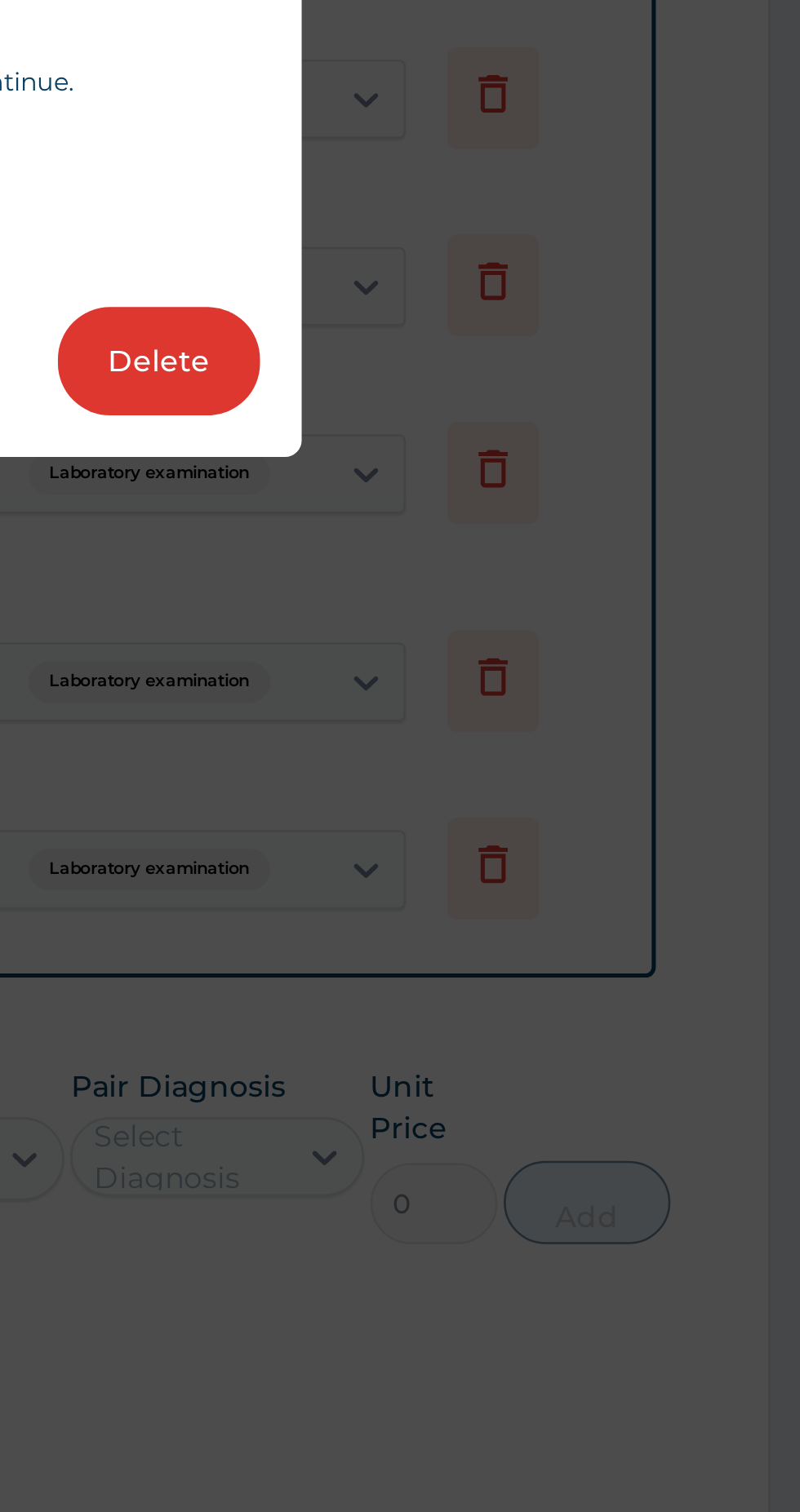
click at [557, 852] on button "Delete" at bounding box center [548, 840] width 79 height 42
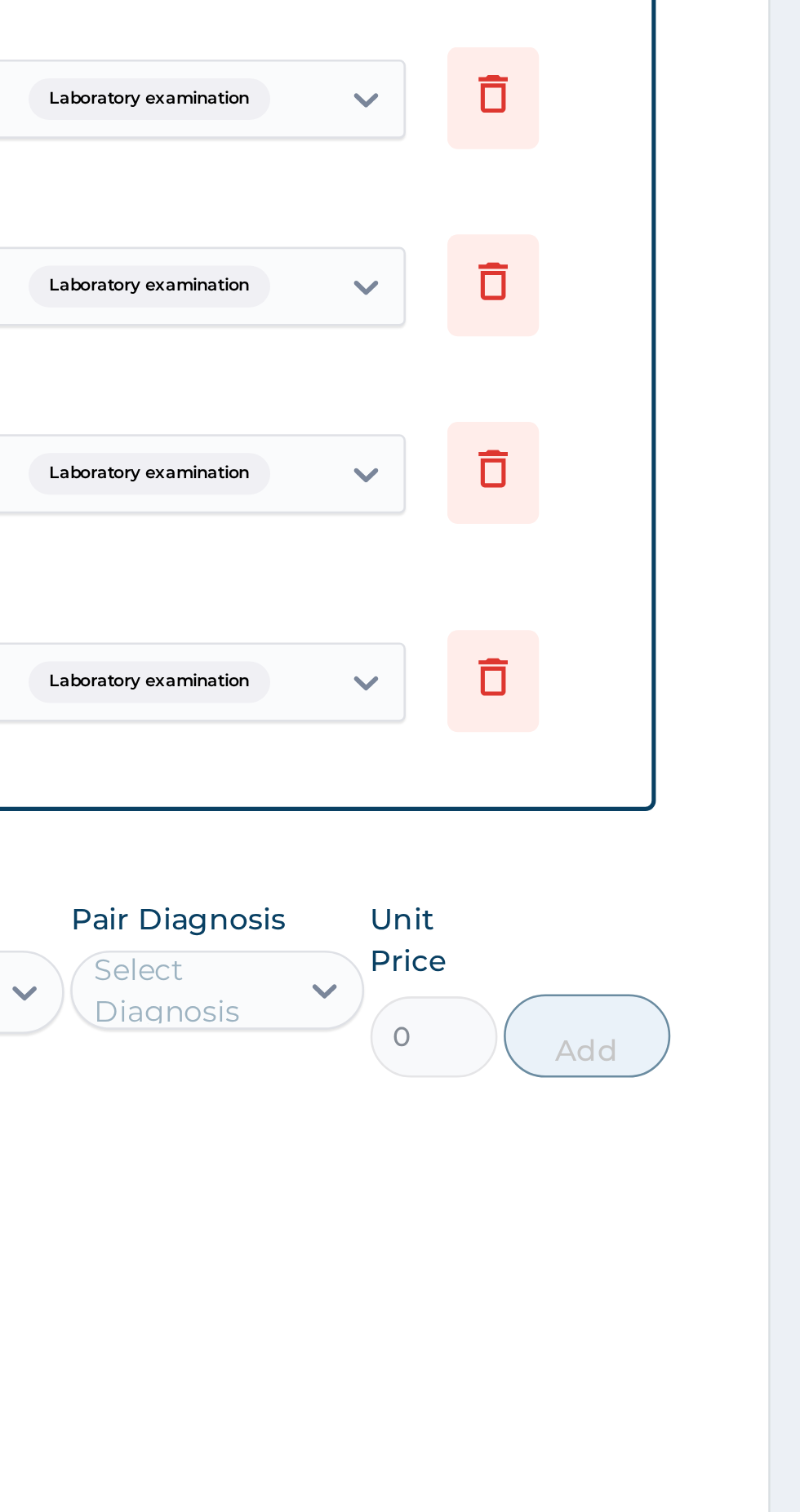
click at [686, 948] on icon at bounding box center [679, 965] width 36 height 40
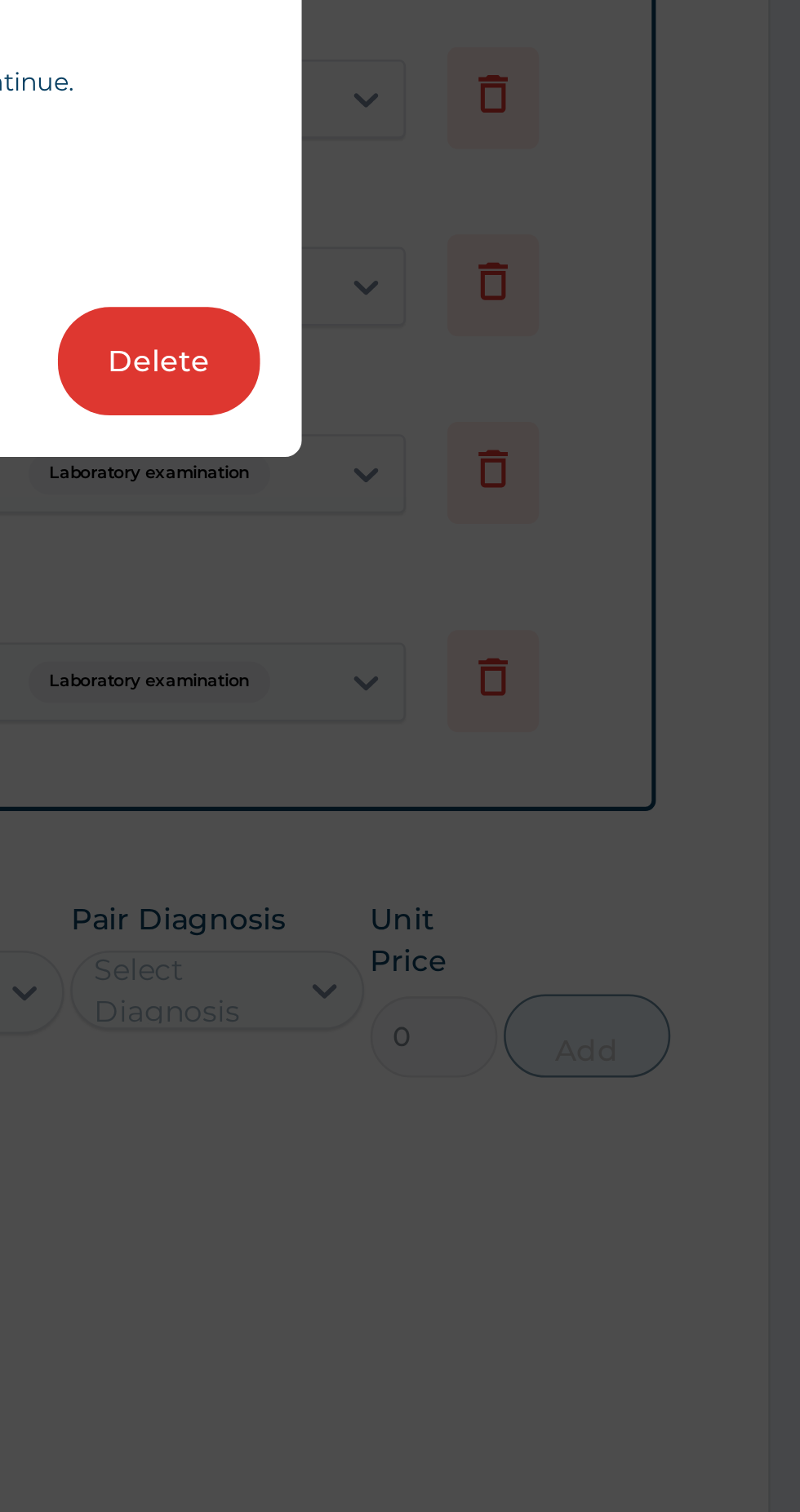
click at [570, 850] on button "Delete" at bounding box center [548, 840] width 79 height 42
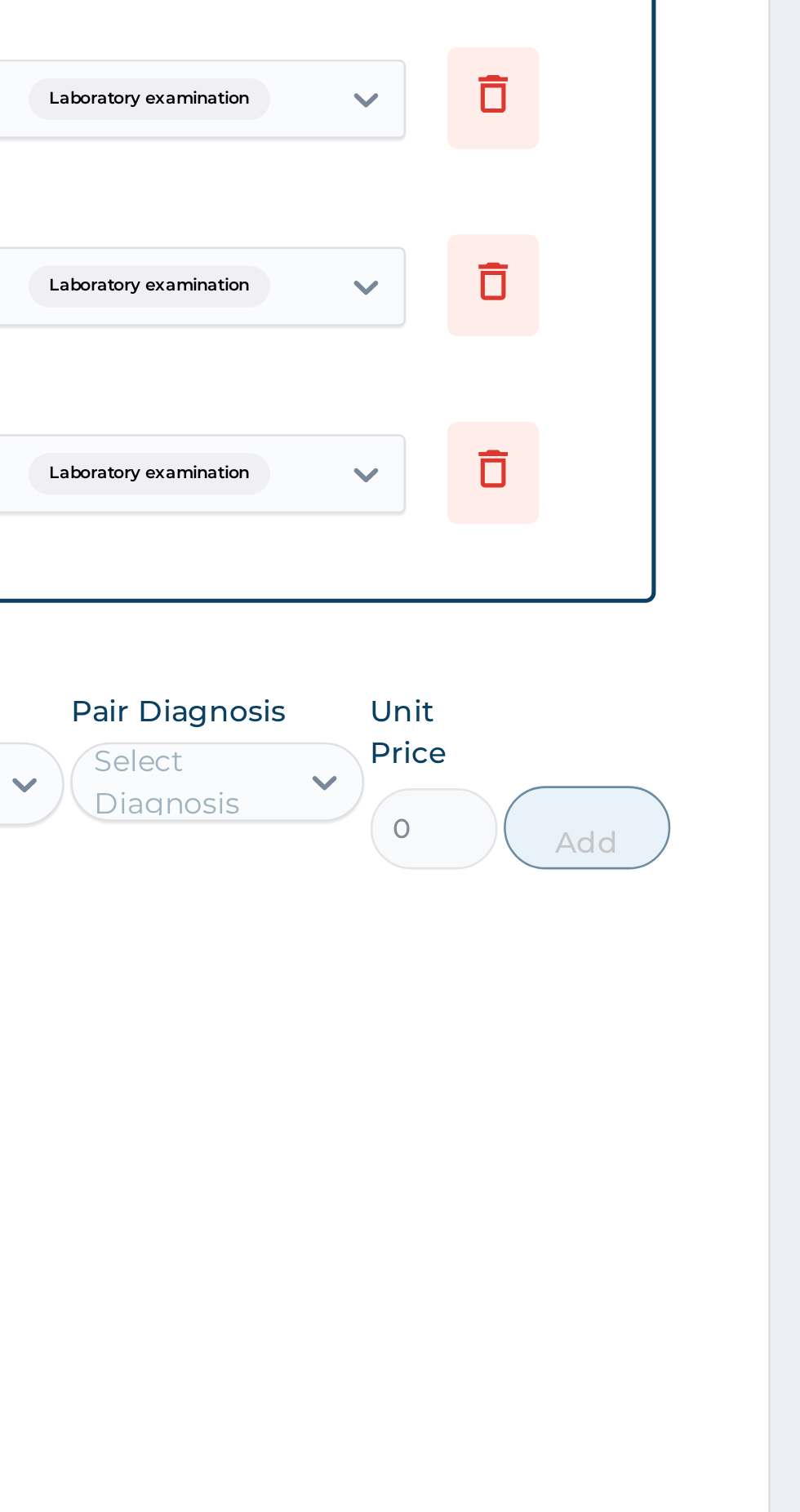
click at [687, 874] on icon at bounding box center [679, 884] width 36 height 40
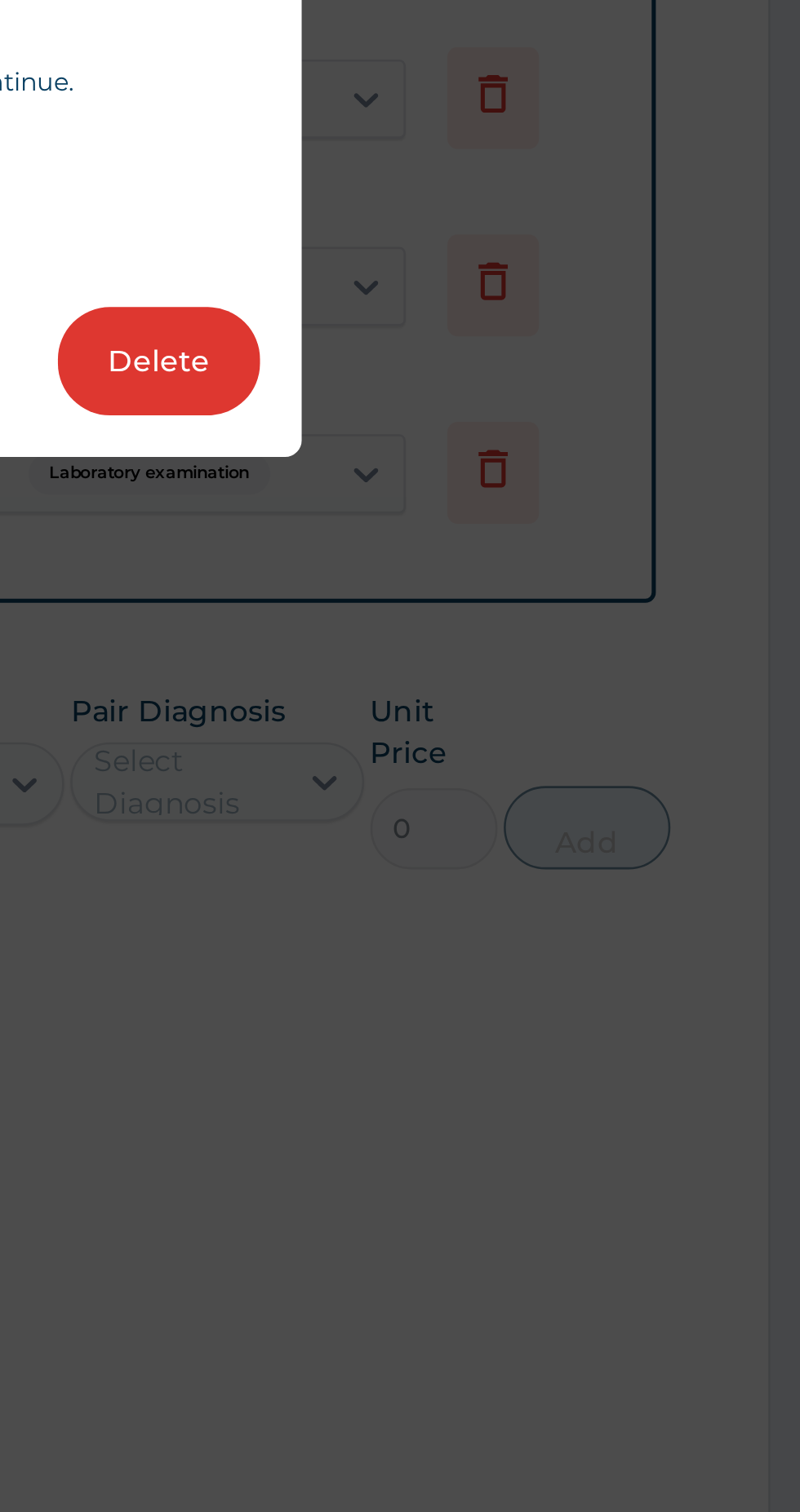
click at [556, 847] on button "Delete" at bounding box center [548, 840] width 79 height 42
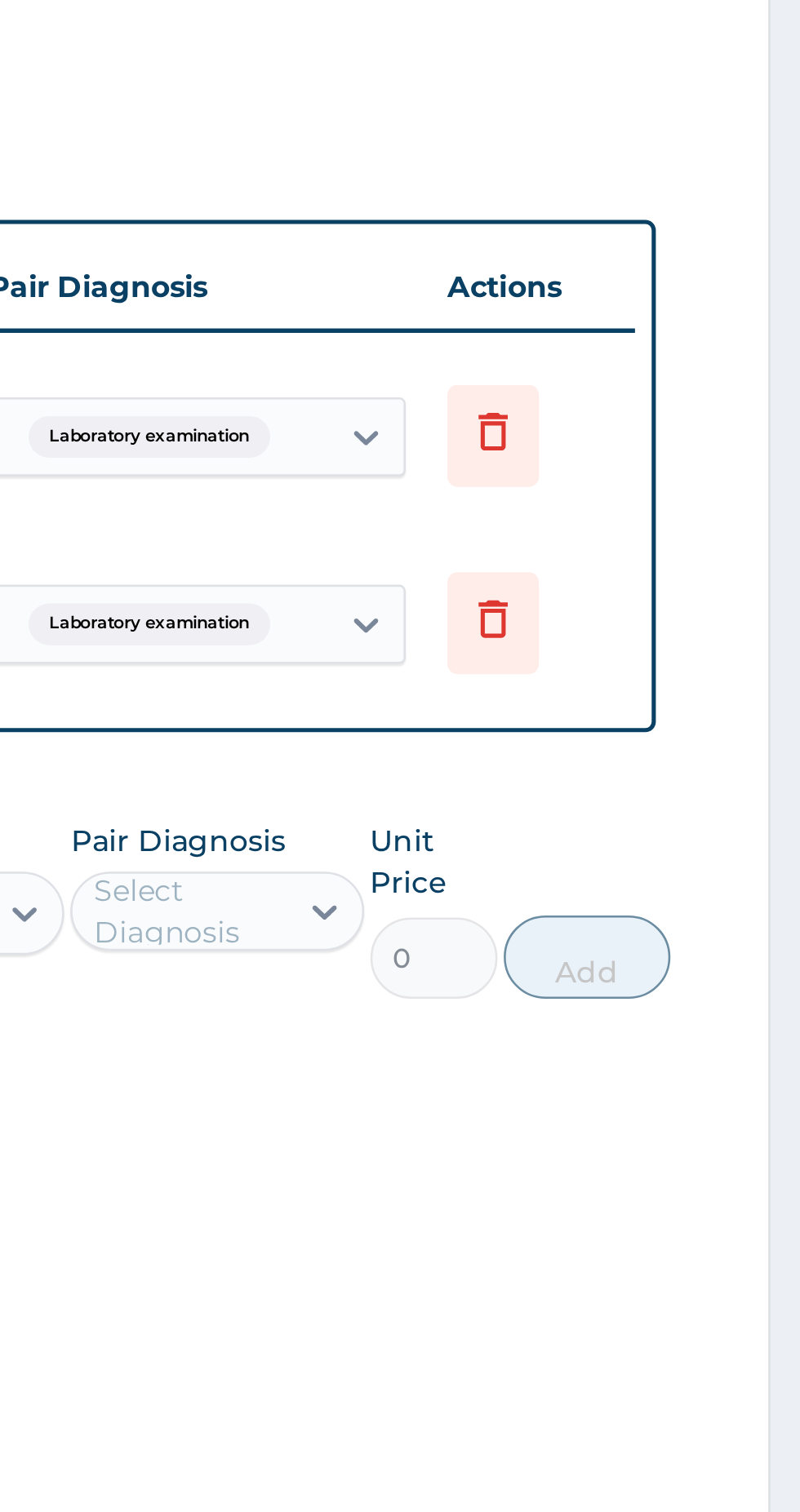
click at [683, 814] on icon at bounding box center [679, 811] width 36 height 40
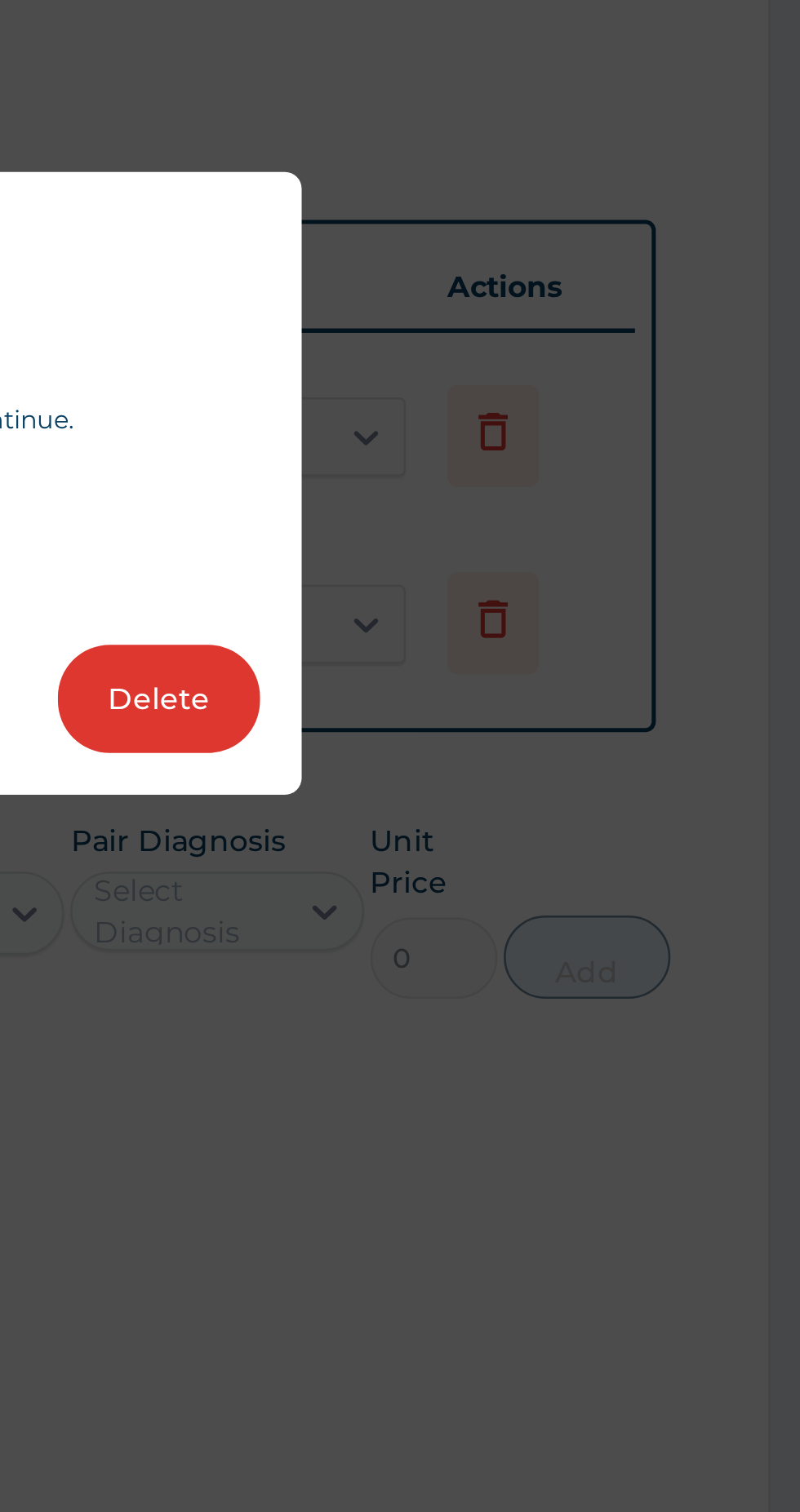
click at [560, 845] on button "Delete" at bounding box center [548, 840] width 79 height 42
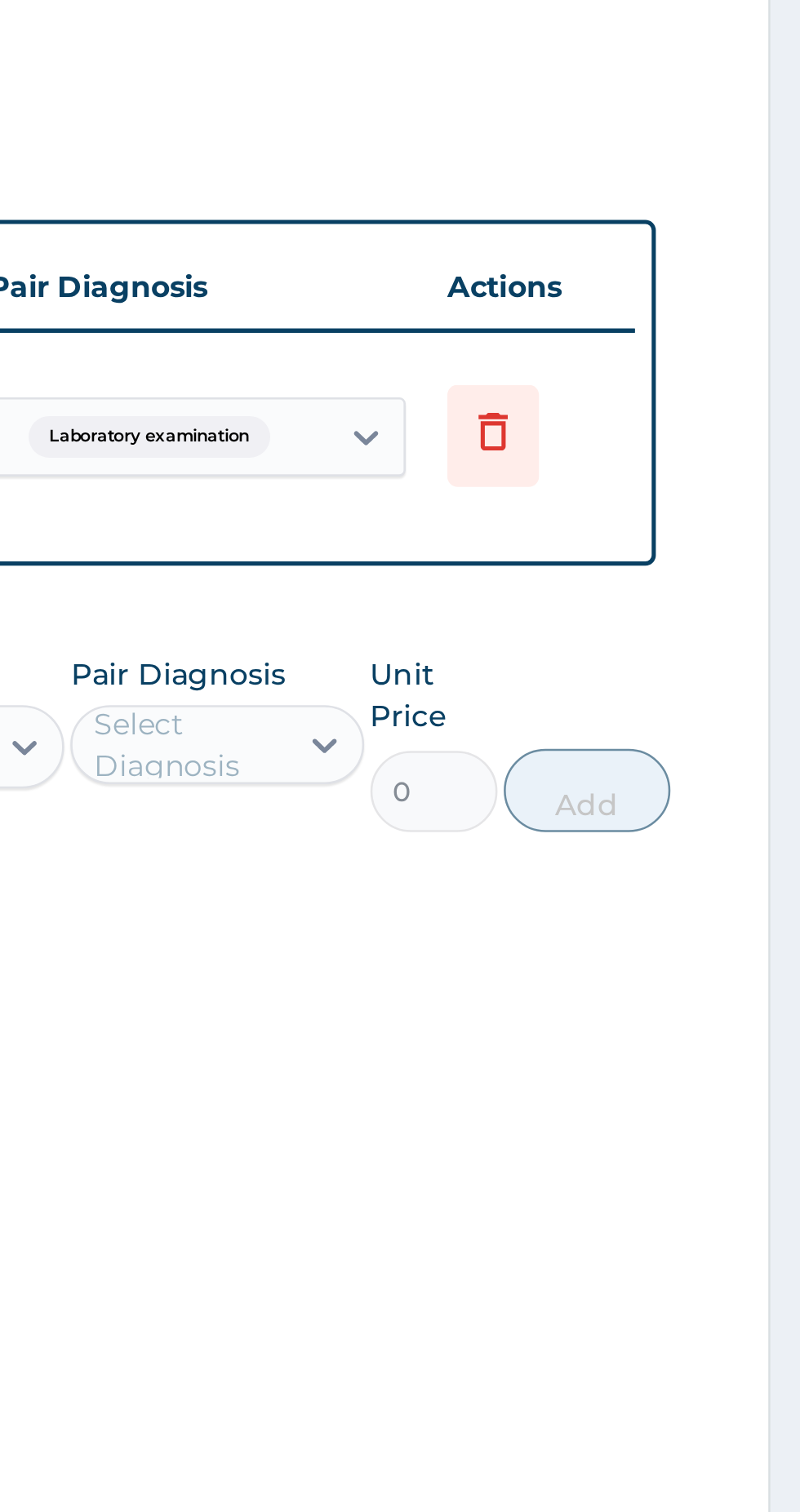
click at [680, 749] on icon at bounding box center [679, 737] width 36 height 40
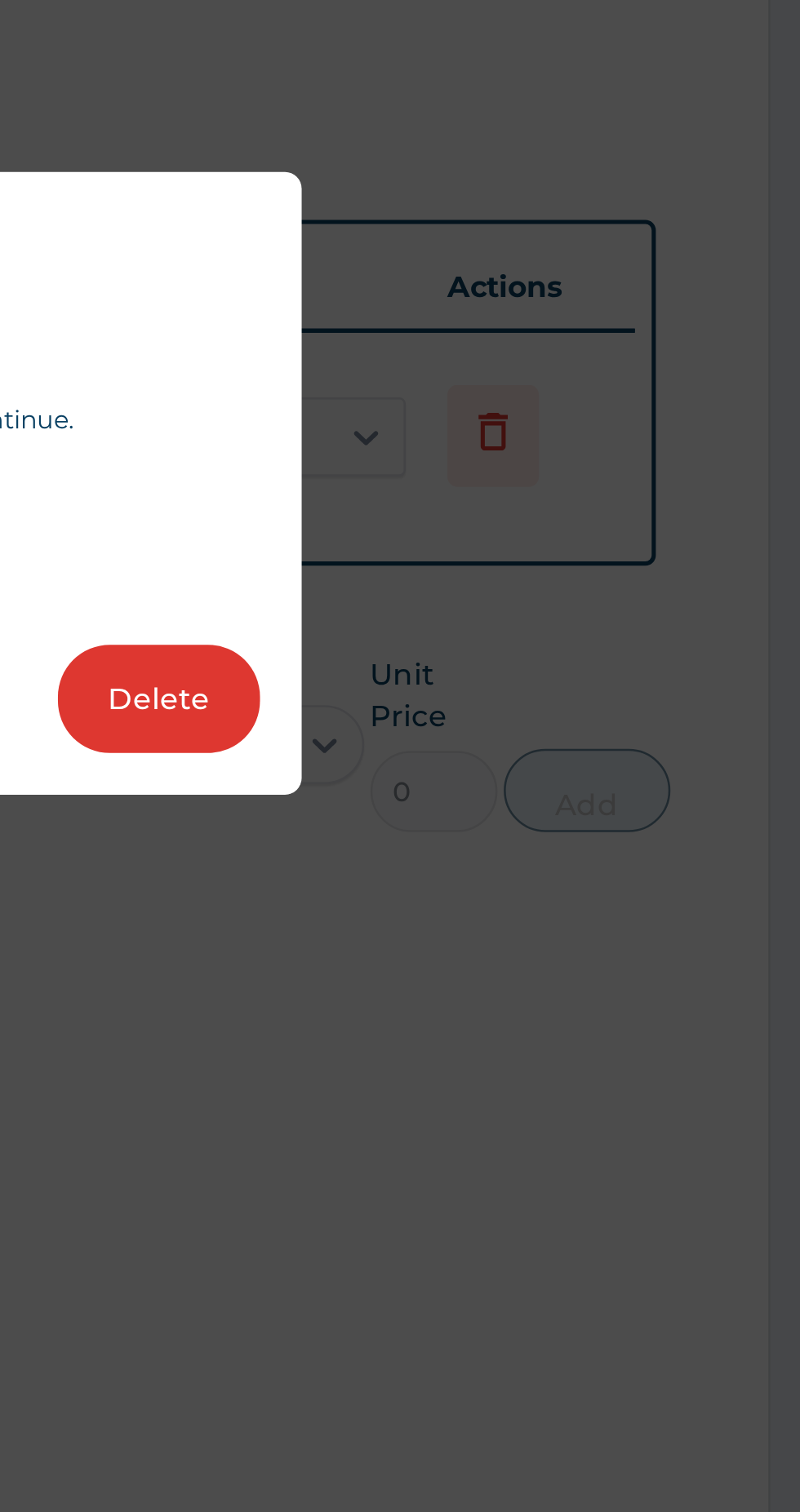
click at [569, 849] on button "Delete" at bounding box center [548, 840] width 79 height 42
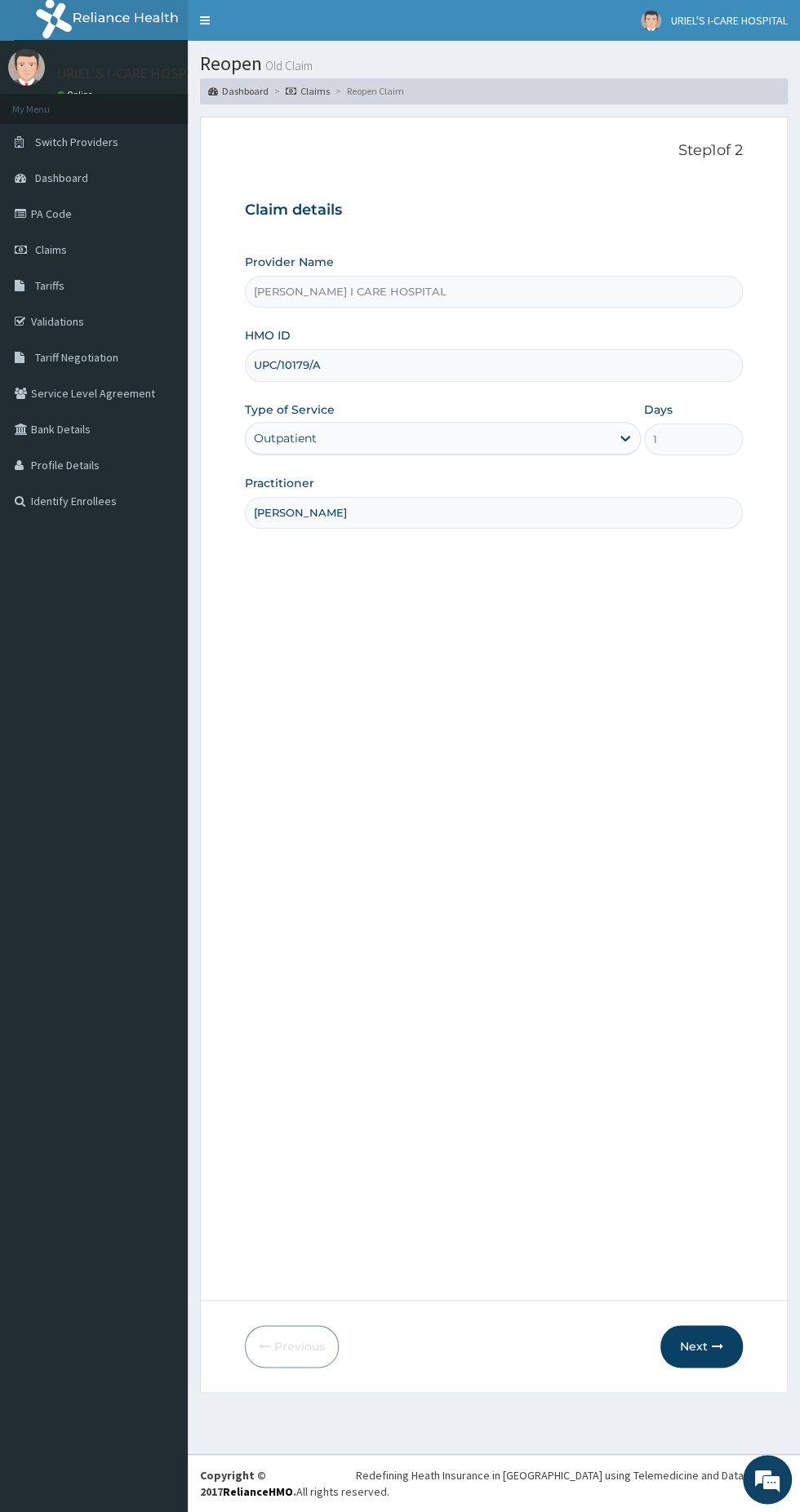
click at [425, 360] on input "UPC/10179/A" at bounding box center [494, 365] width 498 height 32
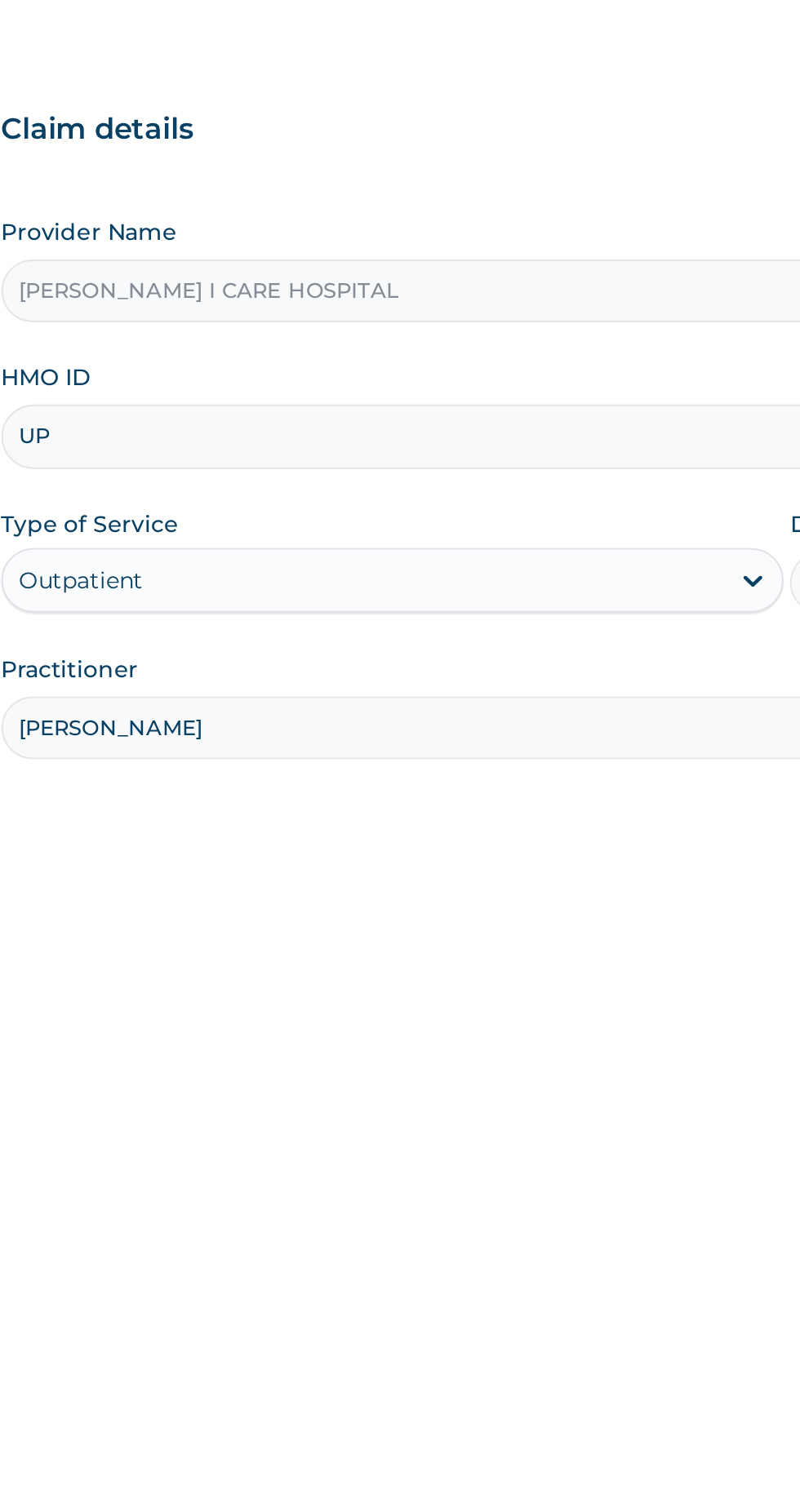
type input "U"
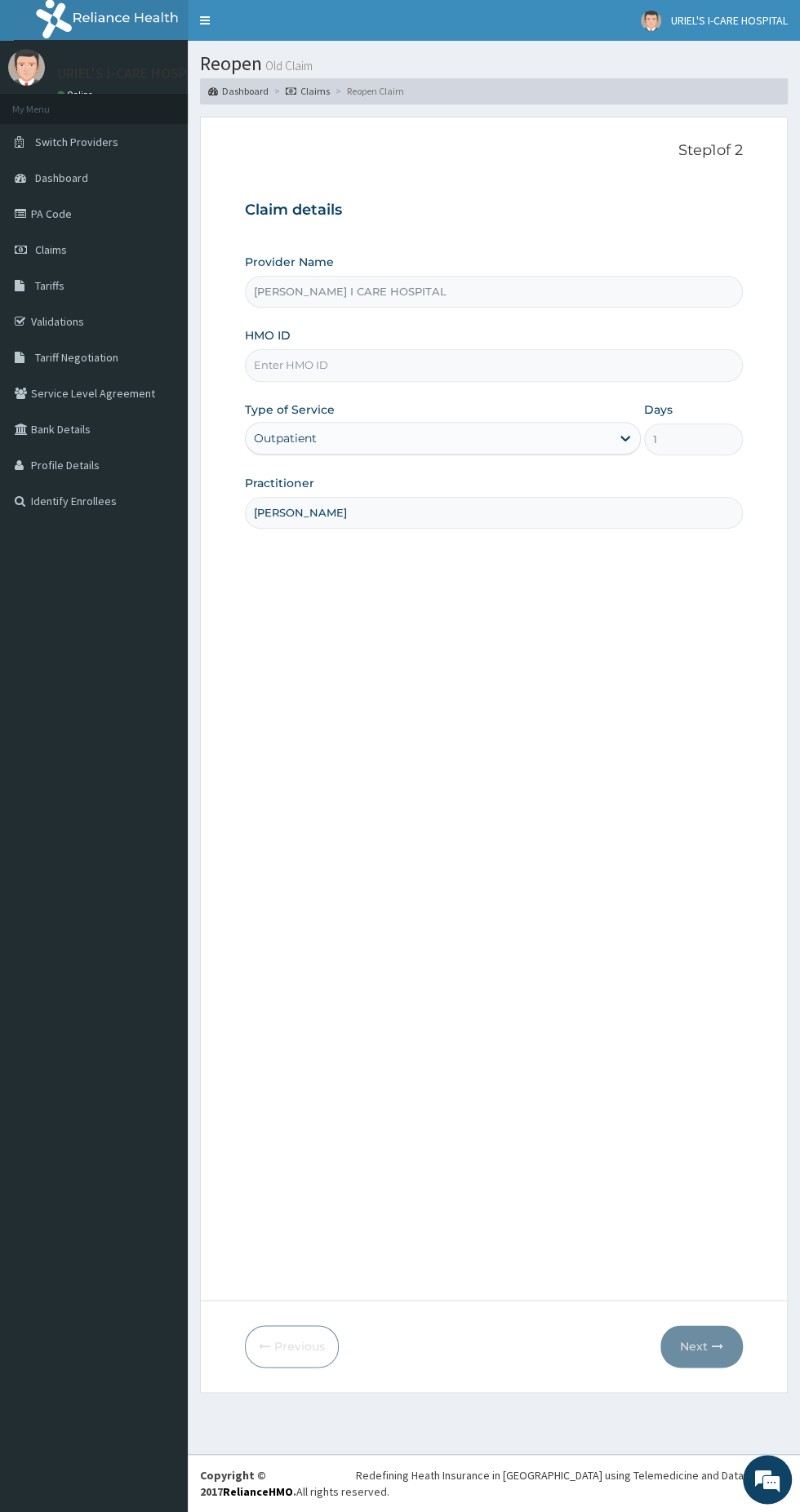
click at [556, 618] on div "Step 1 of 2 Claim details Provider Name [PERSON_NAME] I CARE HOSPITAL HMO ID Ty…" at bounding box center [494, 709] width 498 height 1134
click at [402, 503] on input "[PERSON_NAME]" at bounding box center [494, 512] width 498 height 32
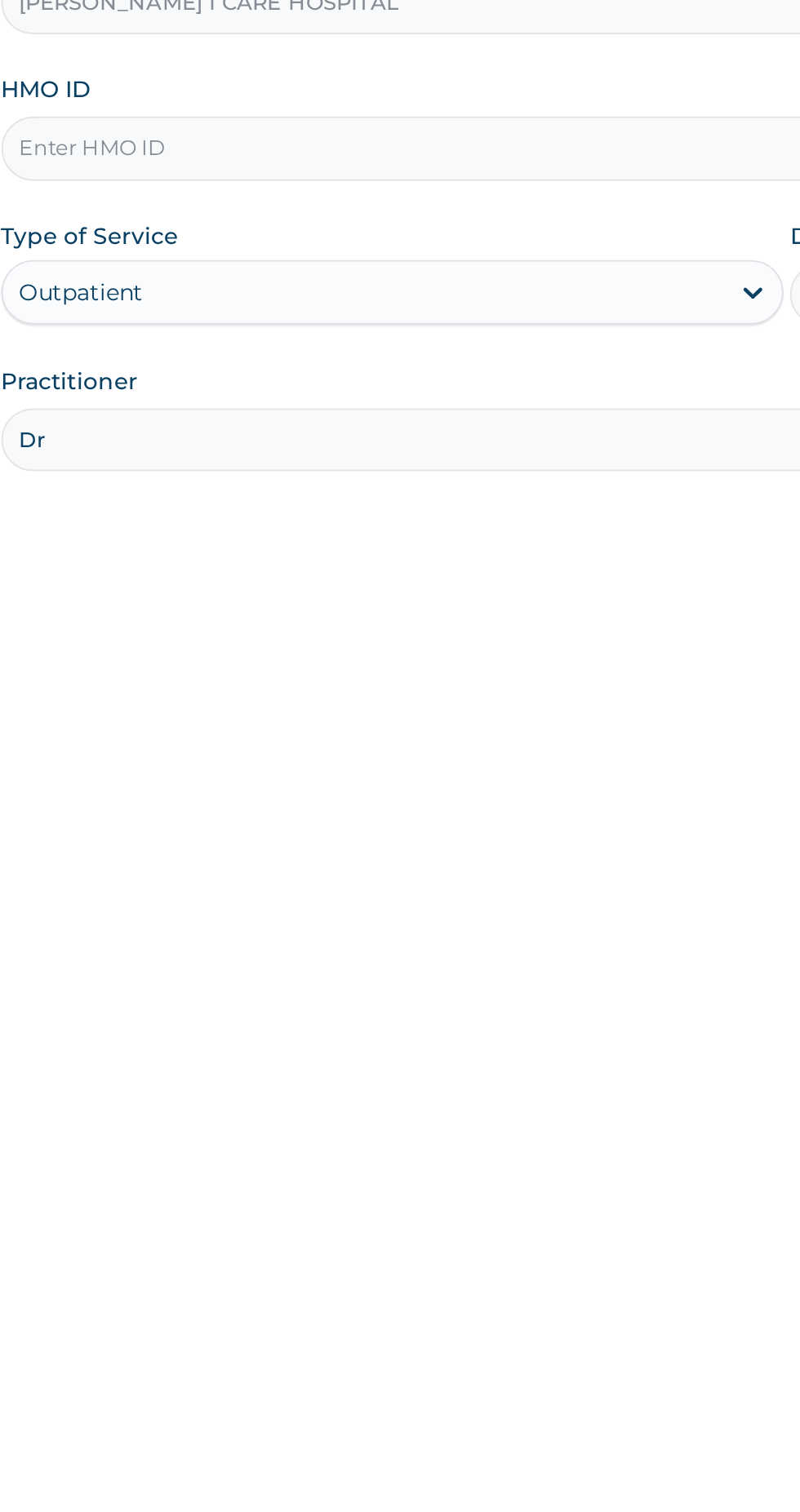
type input "D"
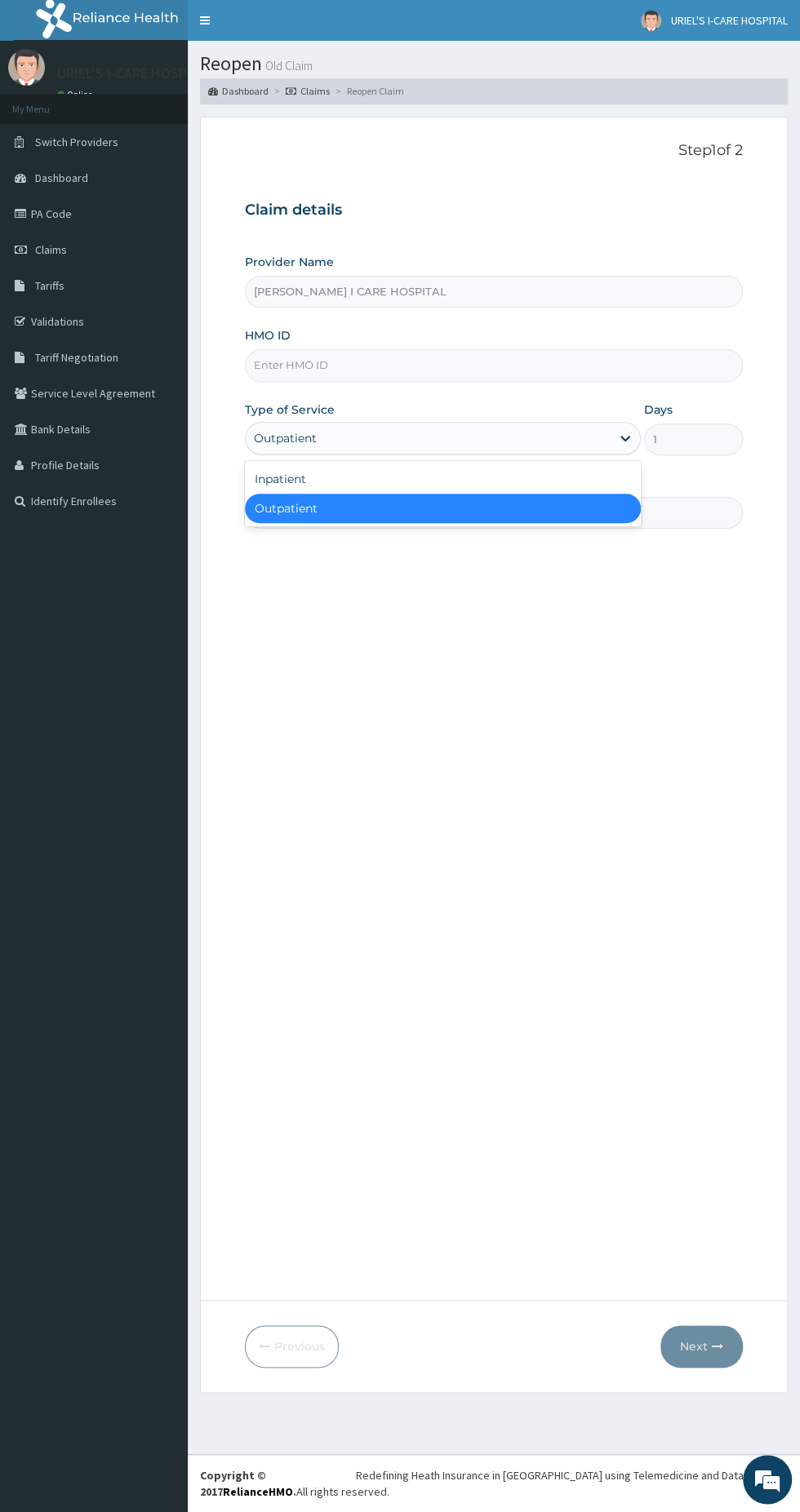
click at [93, 165] on link "Dashboard" at bounding box center [94, 178] width 188 height 36
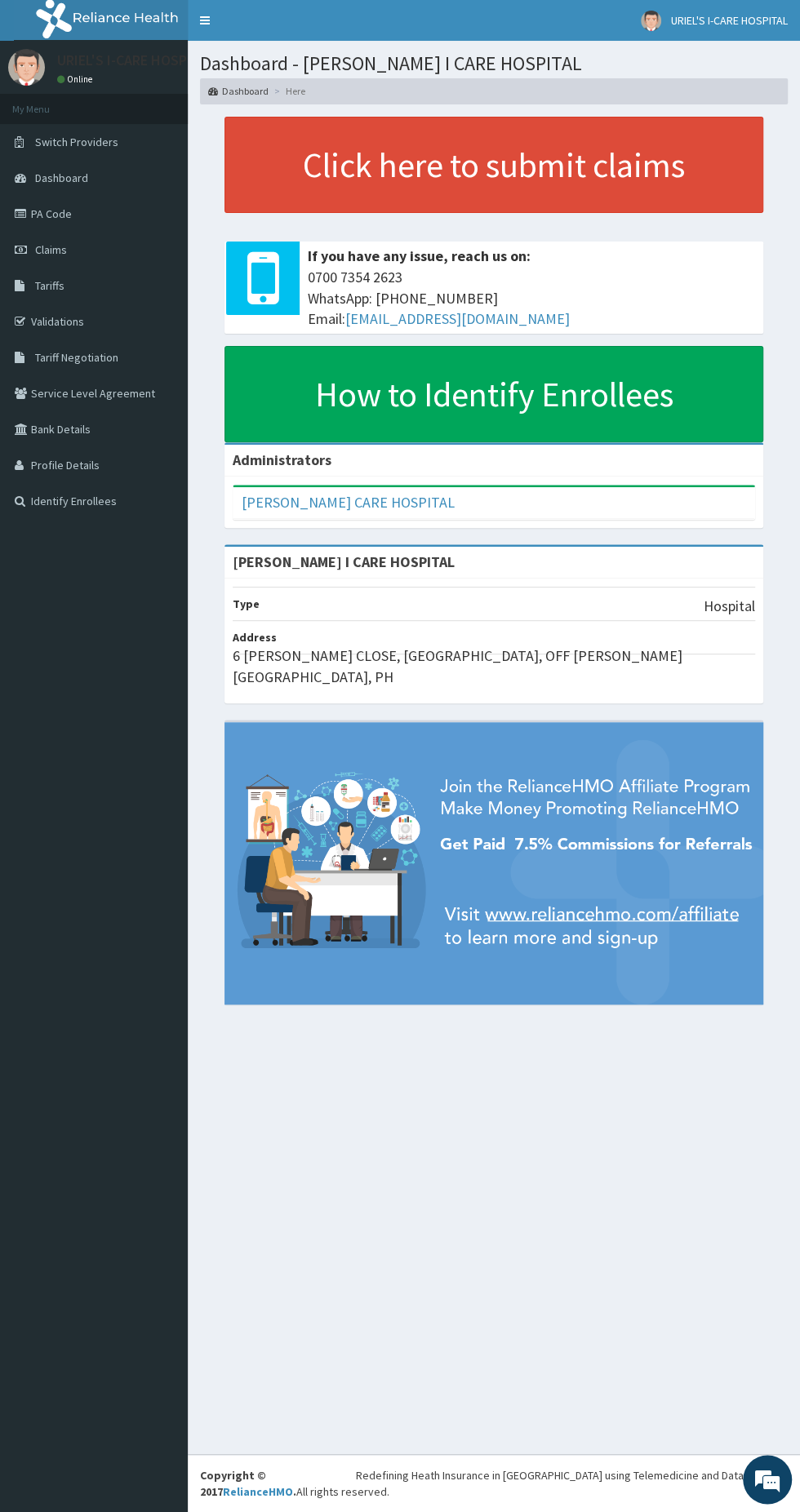
click at [70, 211] on link "PA Code" at bounding box center [94, 214] width 188 height 36
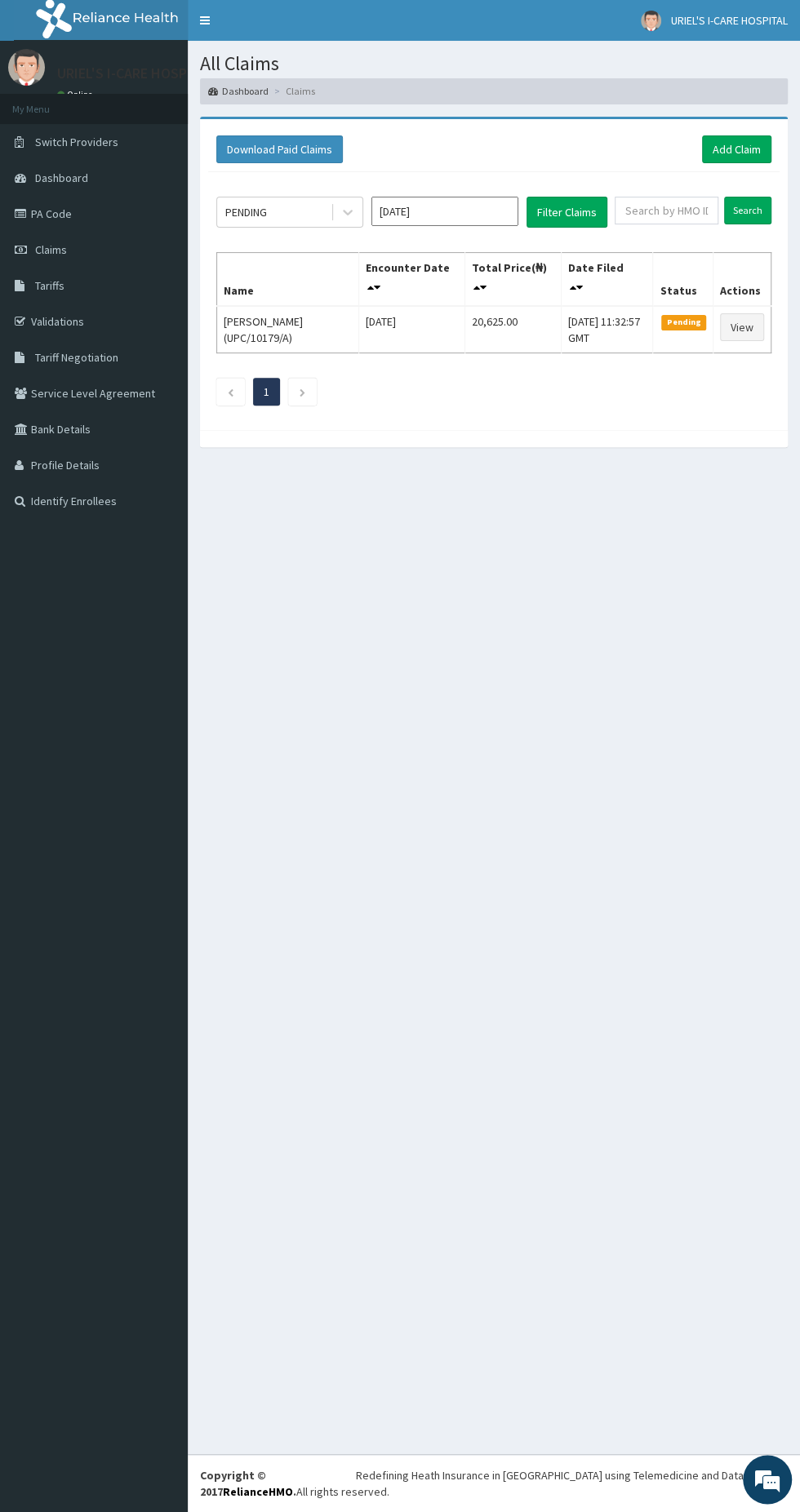
click at [752, 306] on td "View" at bounding box center [741, 329] width 58 height 47
click at [83, 213] on link "PA Code" at bounding box center [94, 214] width 188 height 36
